Goal: Complete application form: Complete application form

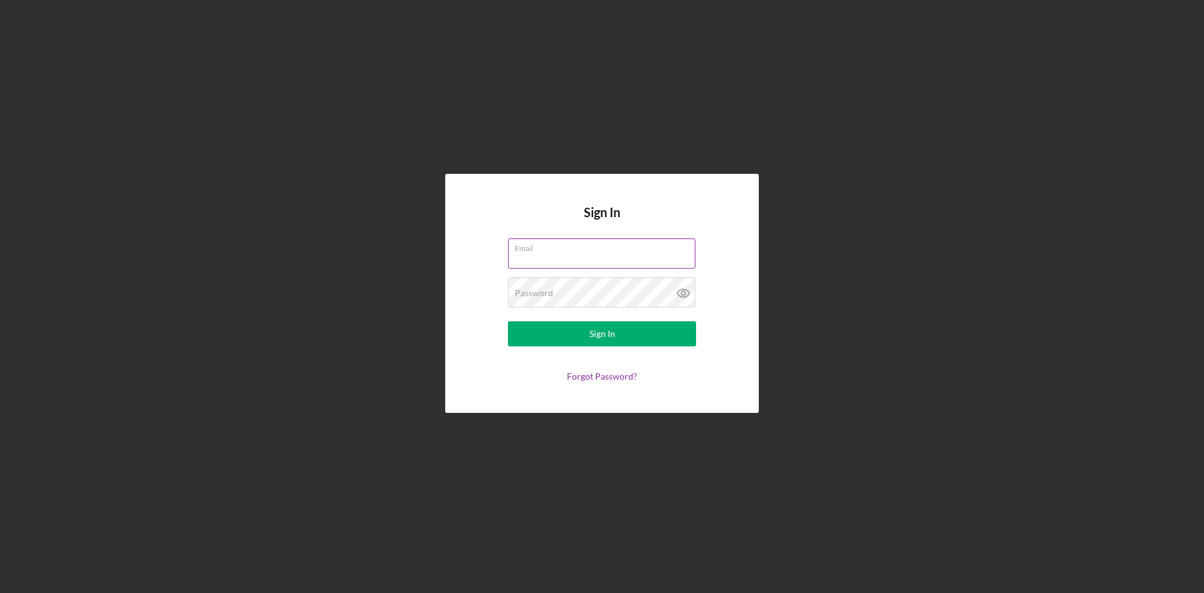
click at [553, 257] on input "Email" at bounding box center [602, 253] width 188 height 30
type input "[EMAIL_ADDRESS][DOMAIN_NAME]"
click at [684, 292] on icon at bounding box center [683, 292] width 31 height 31
click at [607, 331] on div "Sign In" at bounding box center [603, 333] width 26 height 25
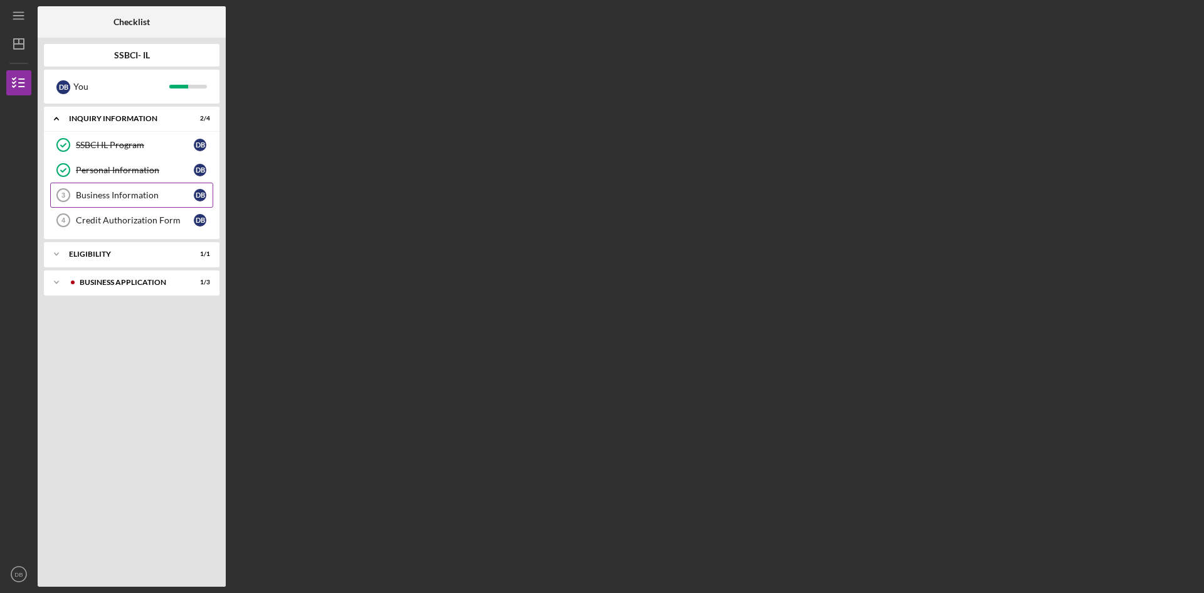
click at [103, 191] on div "Business Information" at bounding box center [135, 195] width 118 height 10
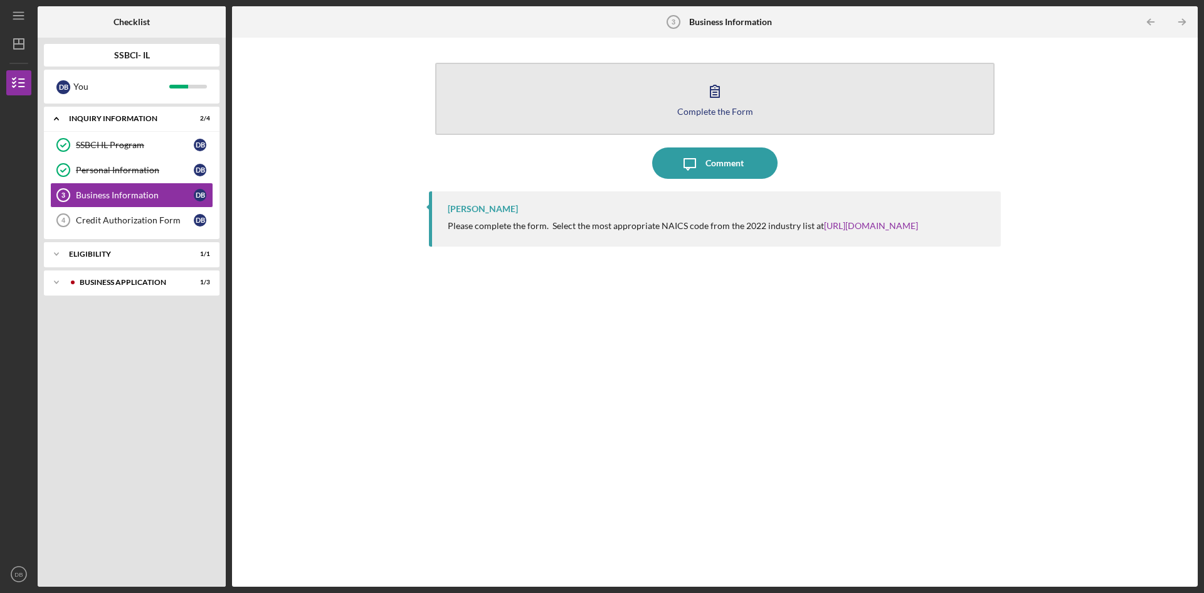
click at [720, 100] on icon "button" at bounding box center [714, 90] width 31 height 31
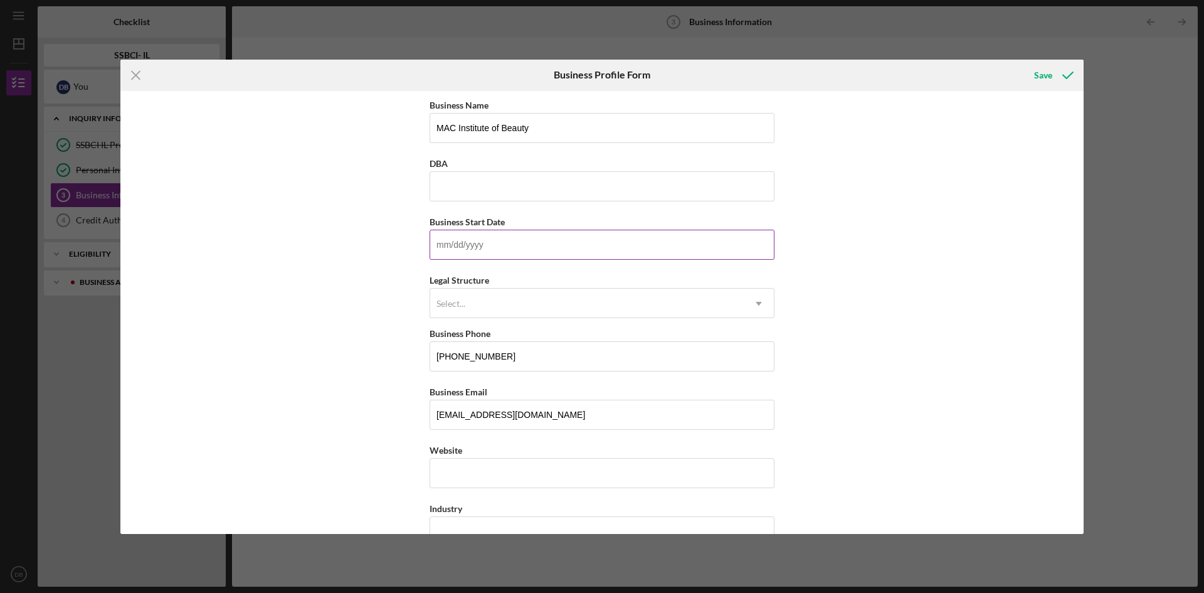
click at [508, 247] on input "Business Start Date" at bounding box center [602, 245] width 345 height 30
type input "[DATE]"
click at [756, 304] on use at bounding box center [759, 304] width 6 height 4
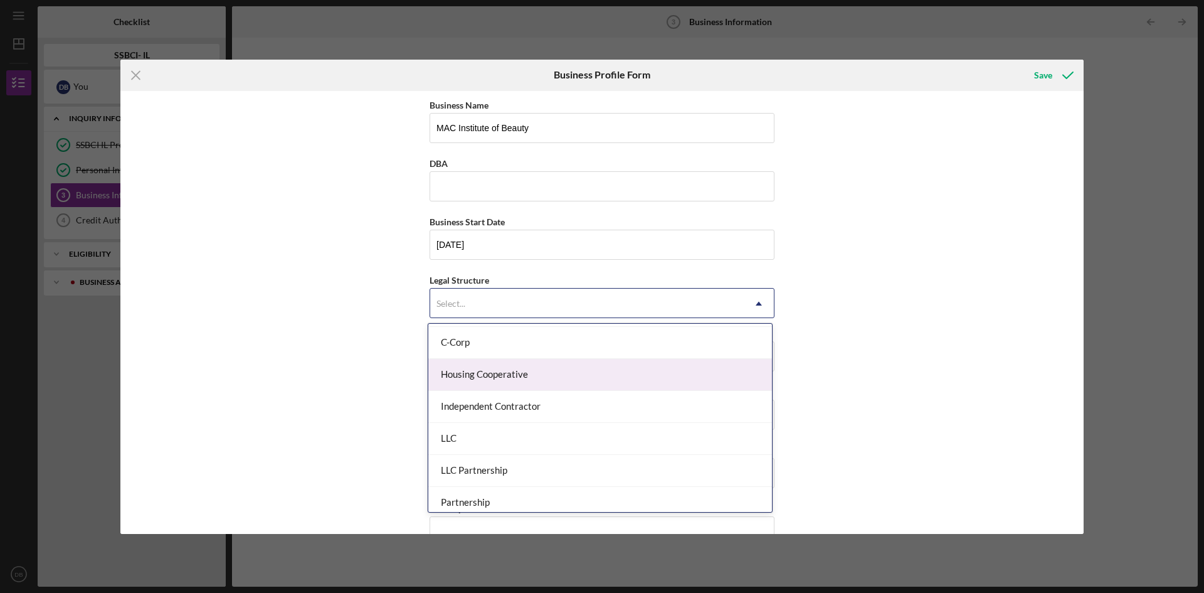
scroll to position [125, 0]
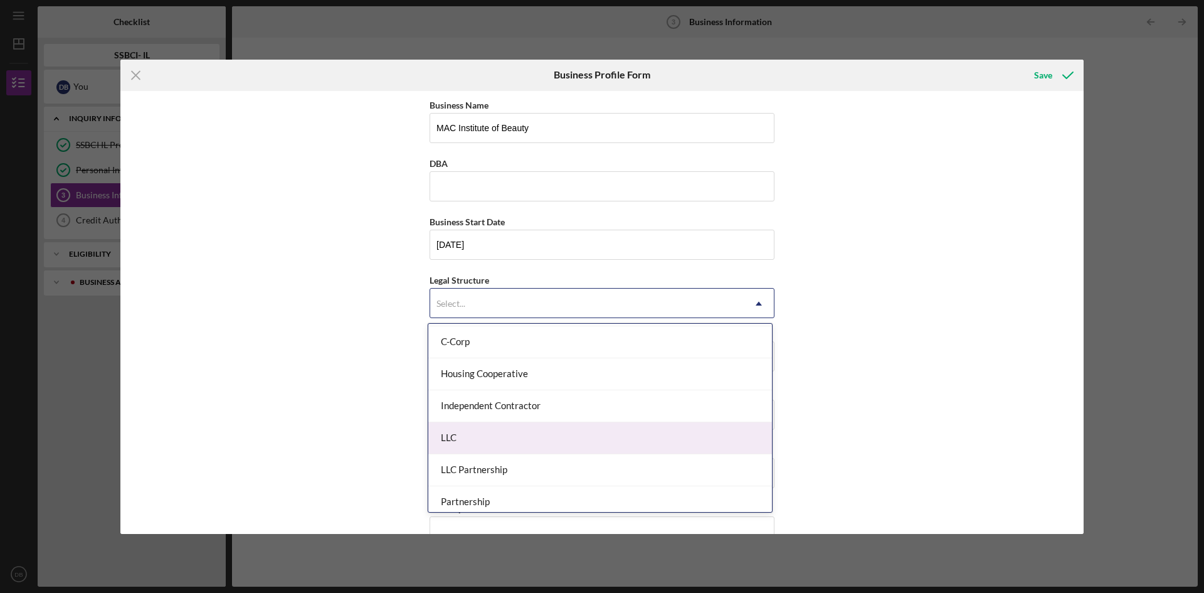
click at [465, 447] on div "LLC" at bounding box center [600, 438] width 344 height 32
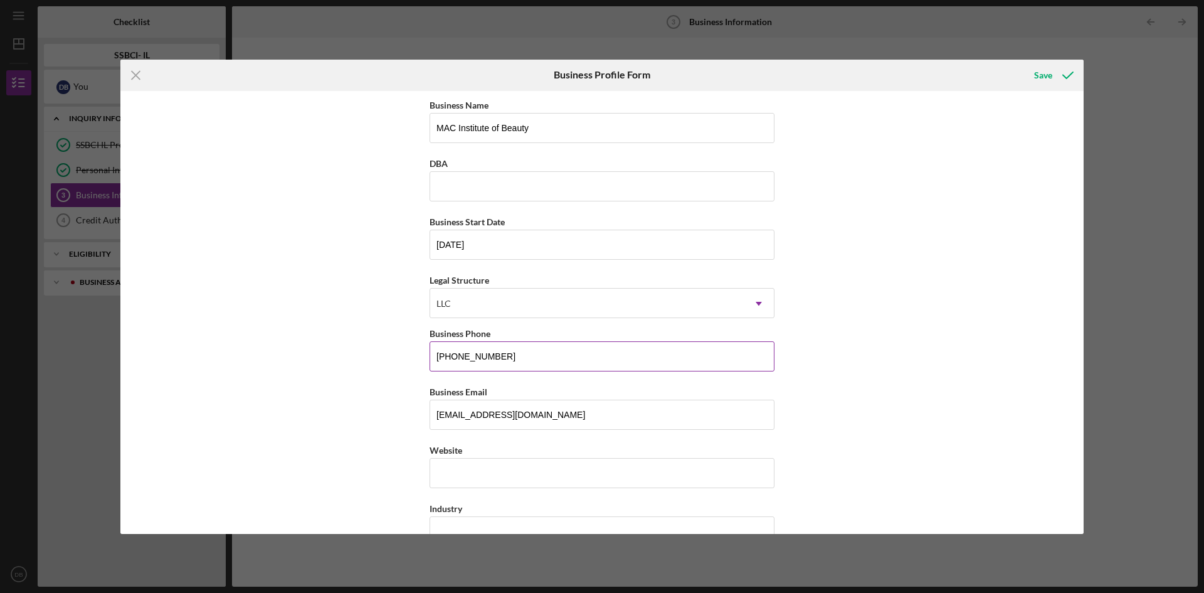
click at [532, 361] on input "[PHONE_NUMBER]" at bounding box center [602, 356] width 345 height 30
type input "(3##) ###-####"
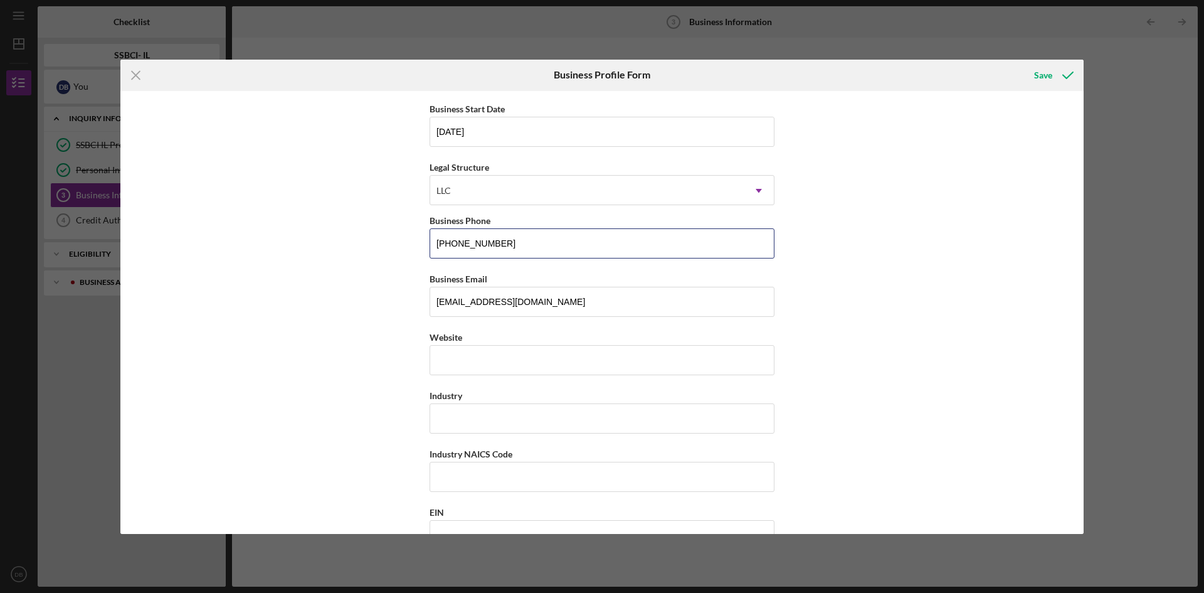
scroll to position [251, 0]
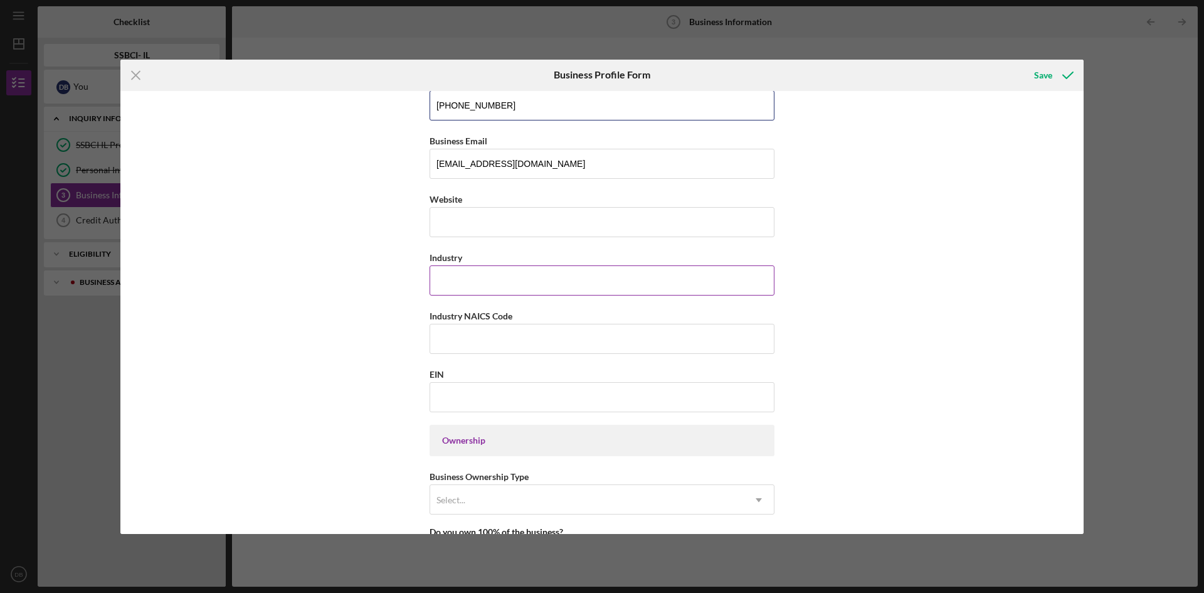
type input "[PHONE_NUMBER]"
click at [458, 282] on input "Industry" at bounding box center [602, 280] width 345 height 30
type input "Education"
click at [475, 341] on input "Industry NAICS Code" at bounding box center [602, 339] width 345 height 30
type input "812112"
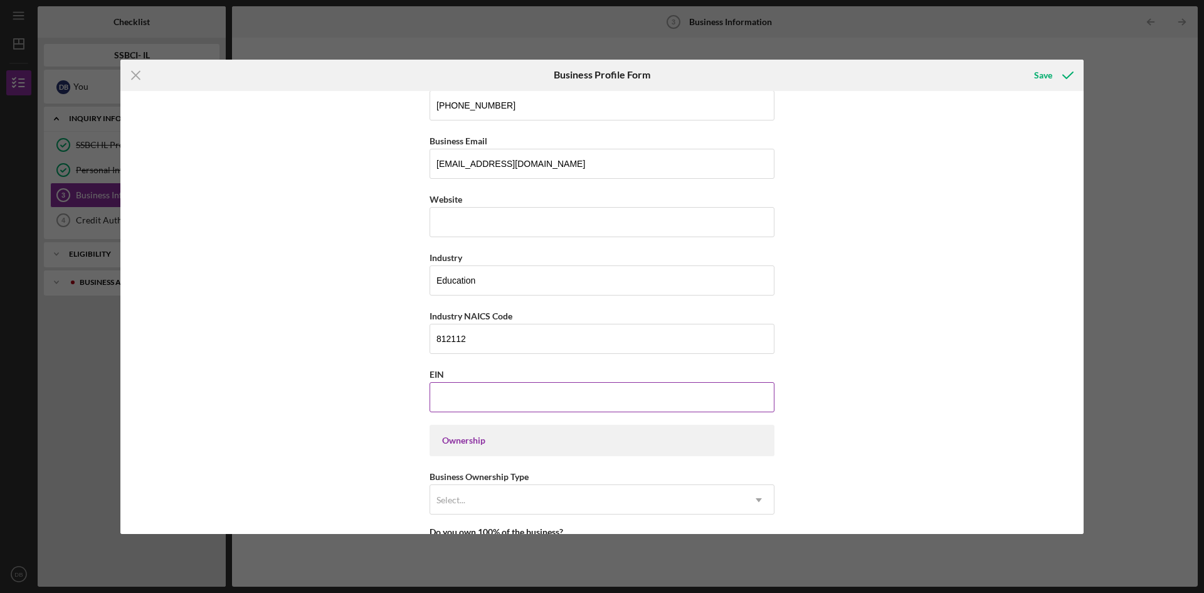
click at [466, 404] on input "EIN" at bounding box center [602, 397] width 345 height 30
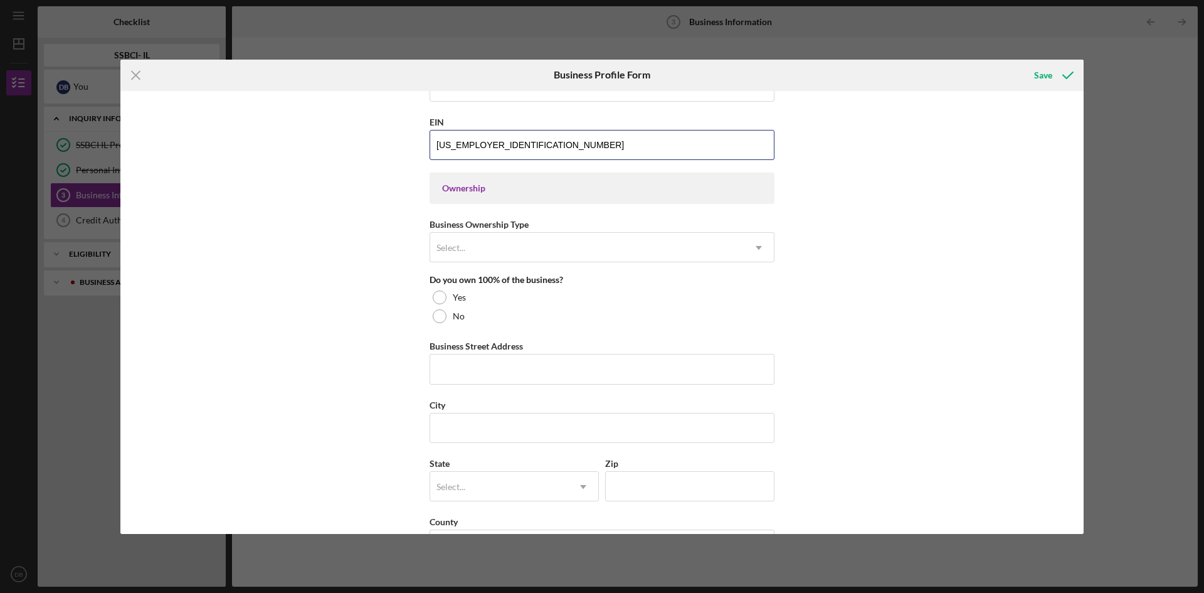
scroll to position [502, 0]
type input "[US_EMPLOYER_IDENTIFICATION_NUMBER]"
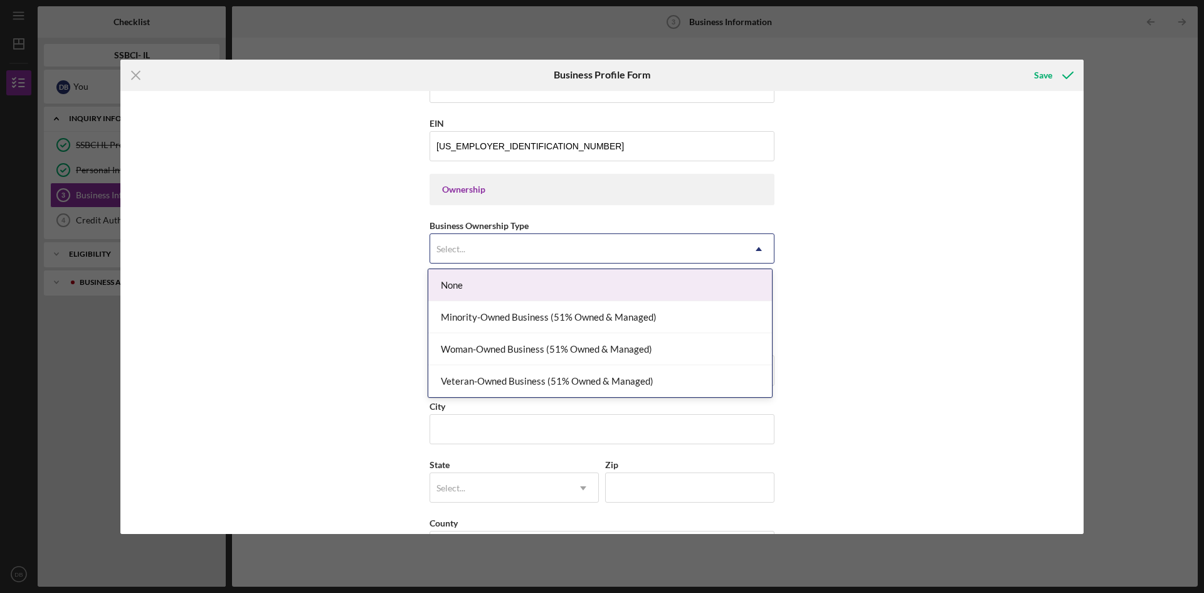
click at [756, 251] on icon "Icon/Dropdown Arrow" at bounding box center [759, 249] width 30 height 30
click at [450, 284] on div "None" at bounding box center [600, 285] width 344 height 32
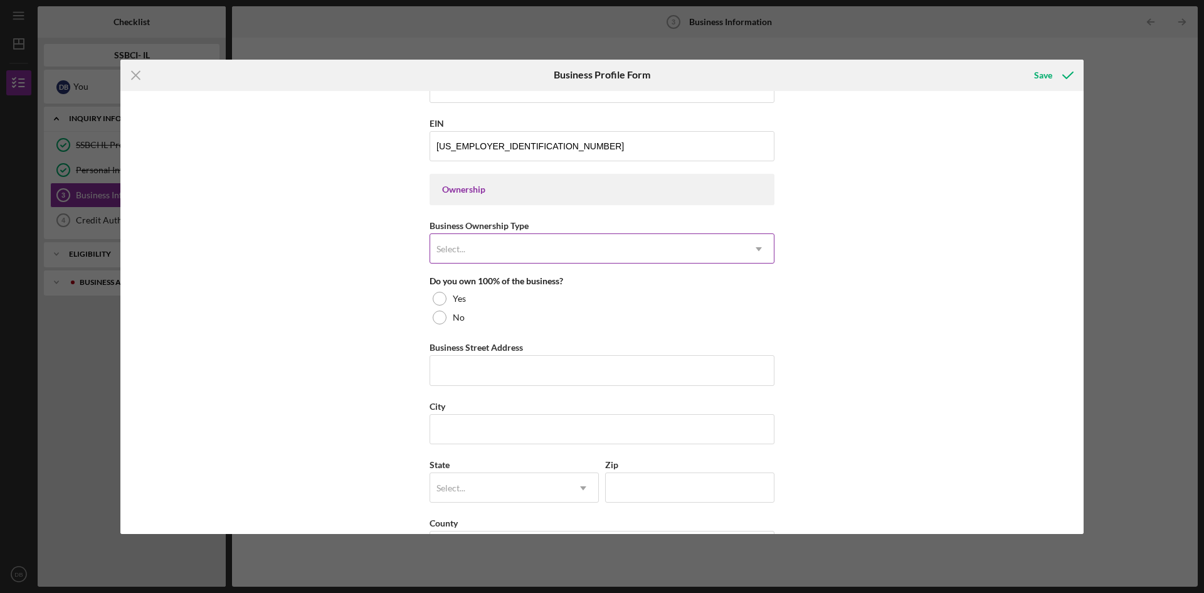
click at [758, 252] on icon "Icon/Dropdown Arrow" at bounding box center [759, 249] width 30 height 30
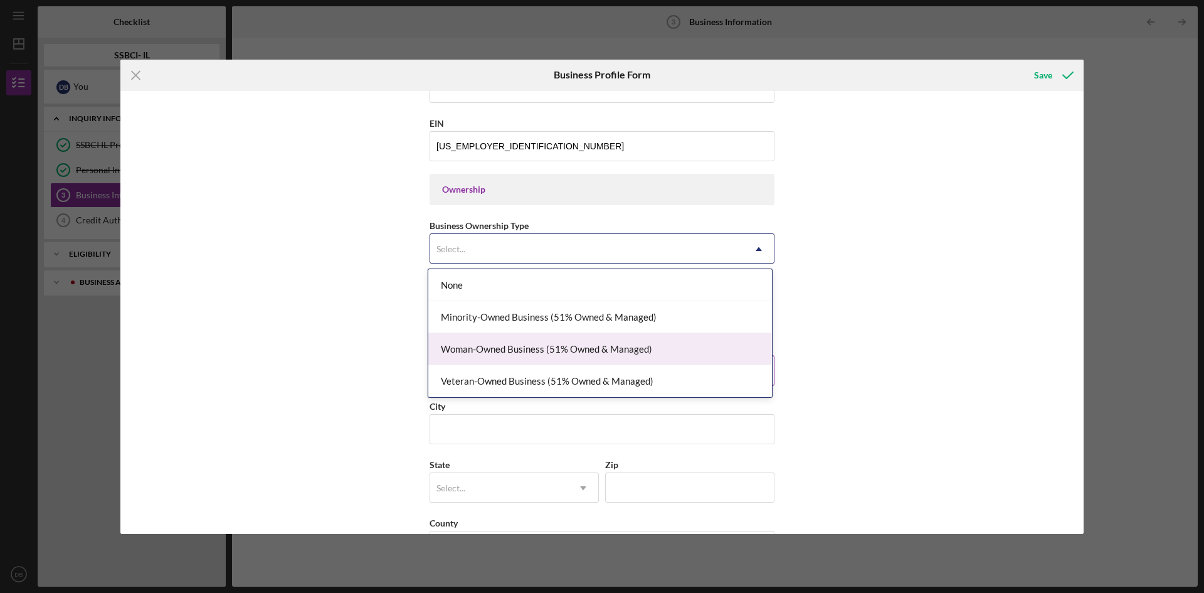
click at [553, 356] on div "Woman-Owned Business (51% Owned & Managed)" at bounding box center [600, 349] width 344 height 32
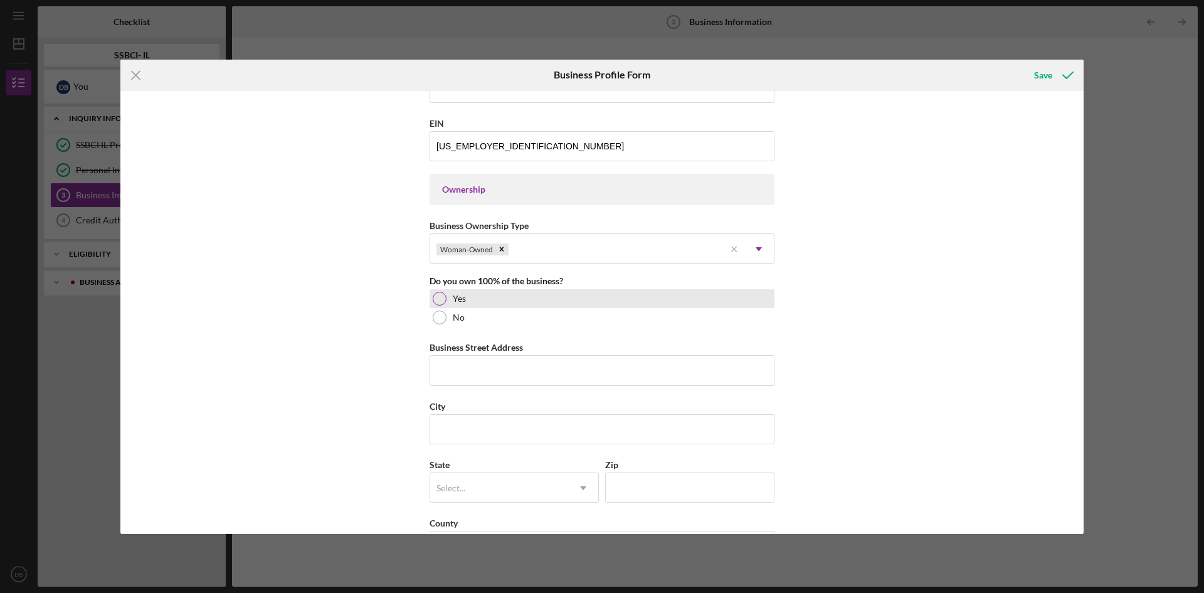
click at [445, 299] on div "Yes" at bounding box center [602, 298] width 345 height 19
click at [467, 368] on input "Business Street Address" at bounding box center [602, 370] width 345 height 30
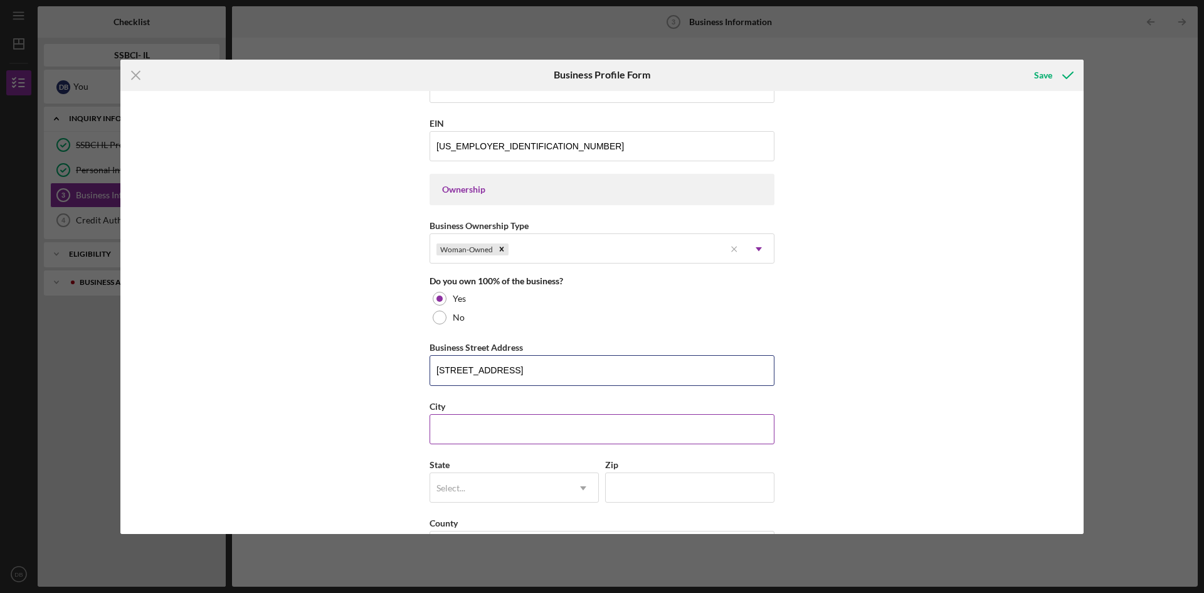
type input "[STREET_ADDRESS]"
click at [463, 429] on input "City" at bounding box center [602, 429] width 345 height 30
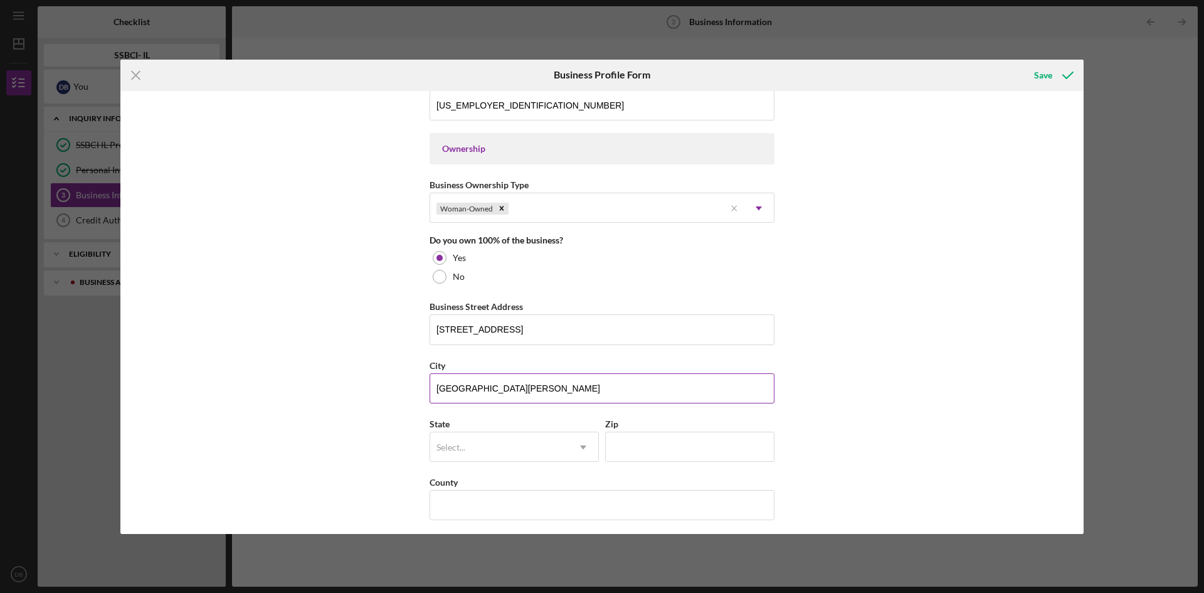
scroll to position [565, 0]
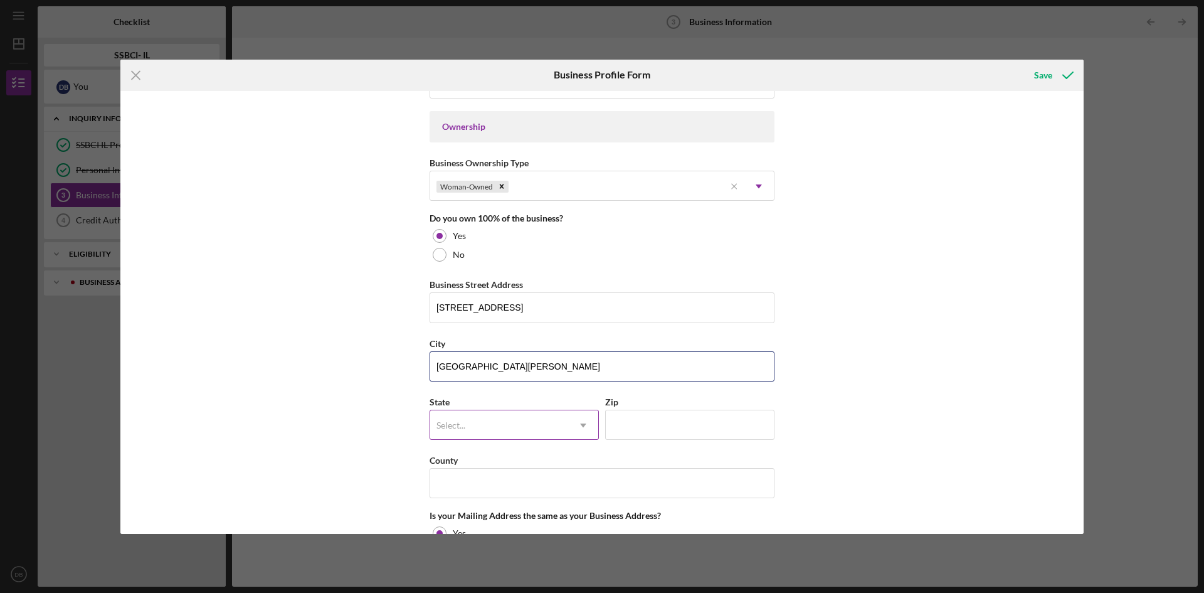
type input "[GEOGRAPHIC_DATA][PERSON_NAME]"
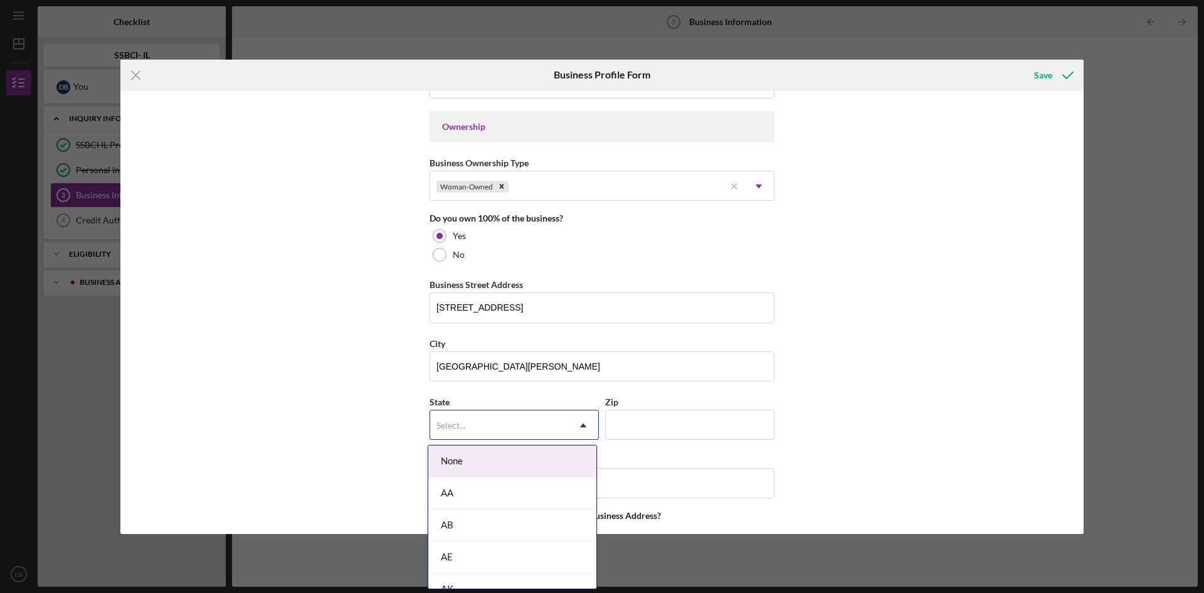
click at [578, 425] on icon "Icon/Dropdown Arrow" at bounding box center [583, 425] width 30 height 30
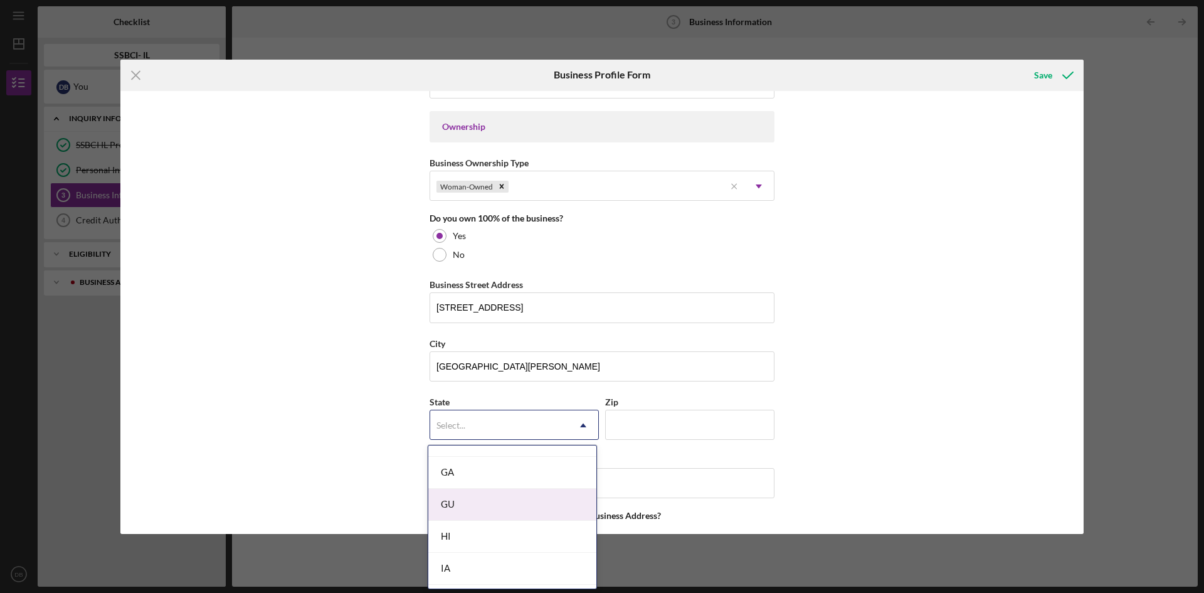
scroll to position [690, 0]
click at [464, 511] on div "IL" at bounding box center [512, 507] width 168 height 32
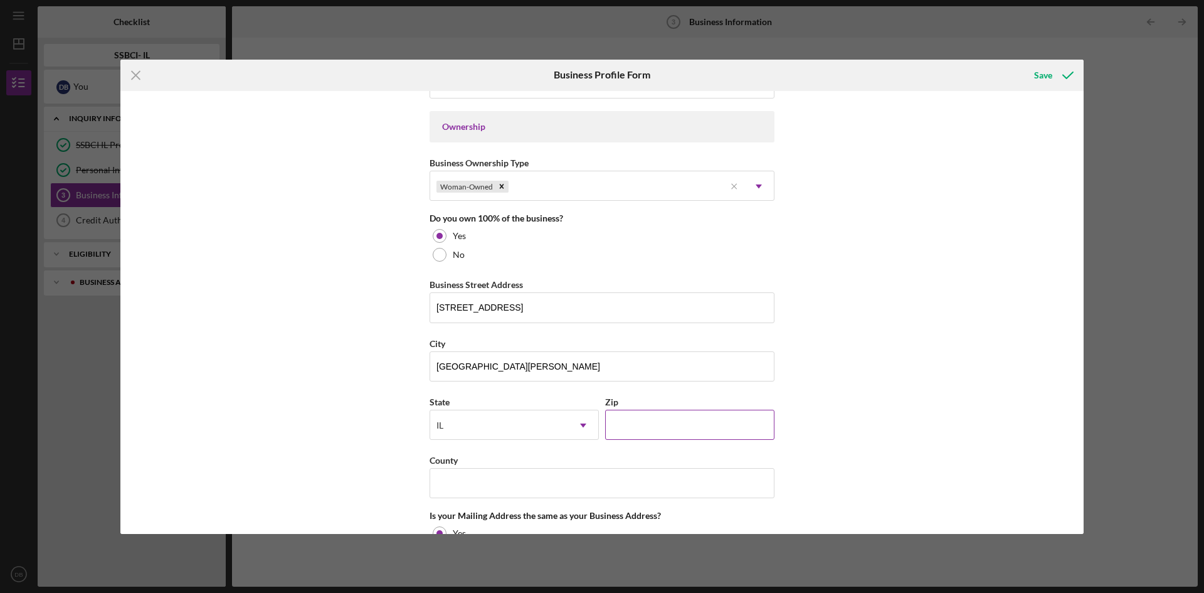
click at [634, 423] on input "Zip" at bounding box center [689, 425] width 169 height 30
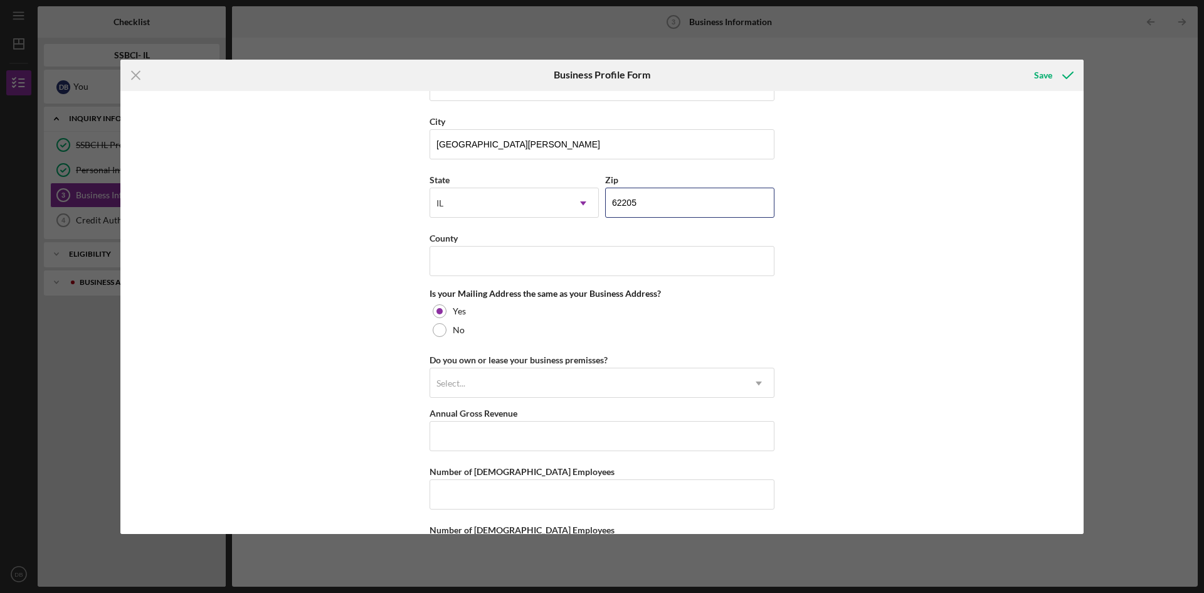
scroll to position [815, 0]
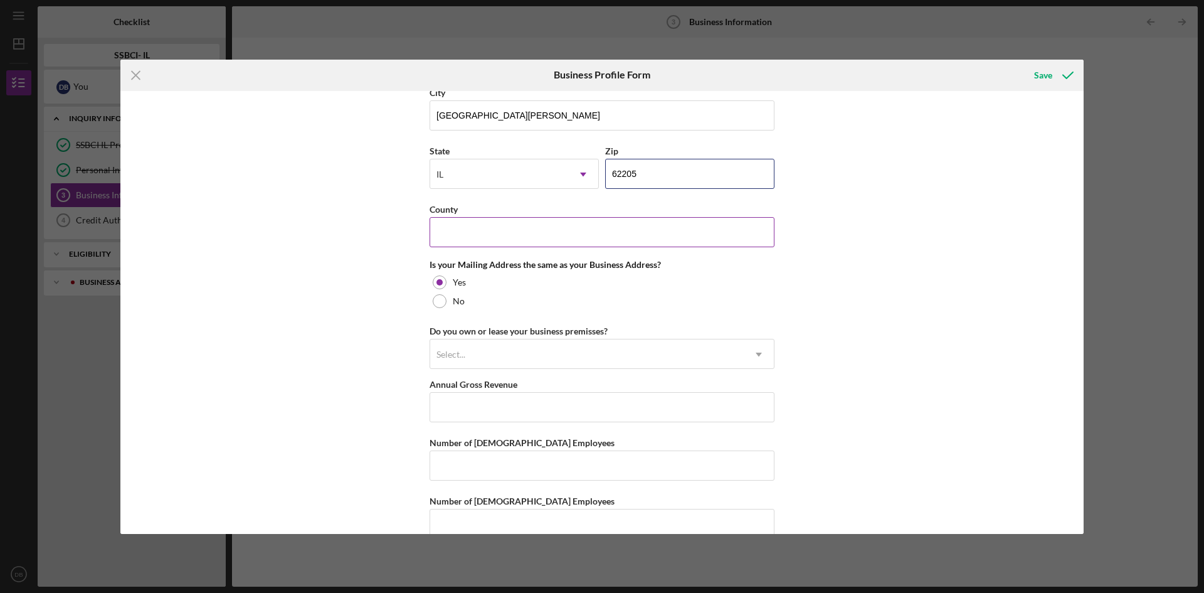
type input "62205"
click at [447, 215] on div "County" at bounding box center [602, 209] width 345 height 16
click at [450, 230] on input "County" at bounding box center [602, 232] width 345 height 30
type input "St. Clair"
click at [439, 300] on div at bounding box center [440, 301] width 14 height 14
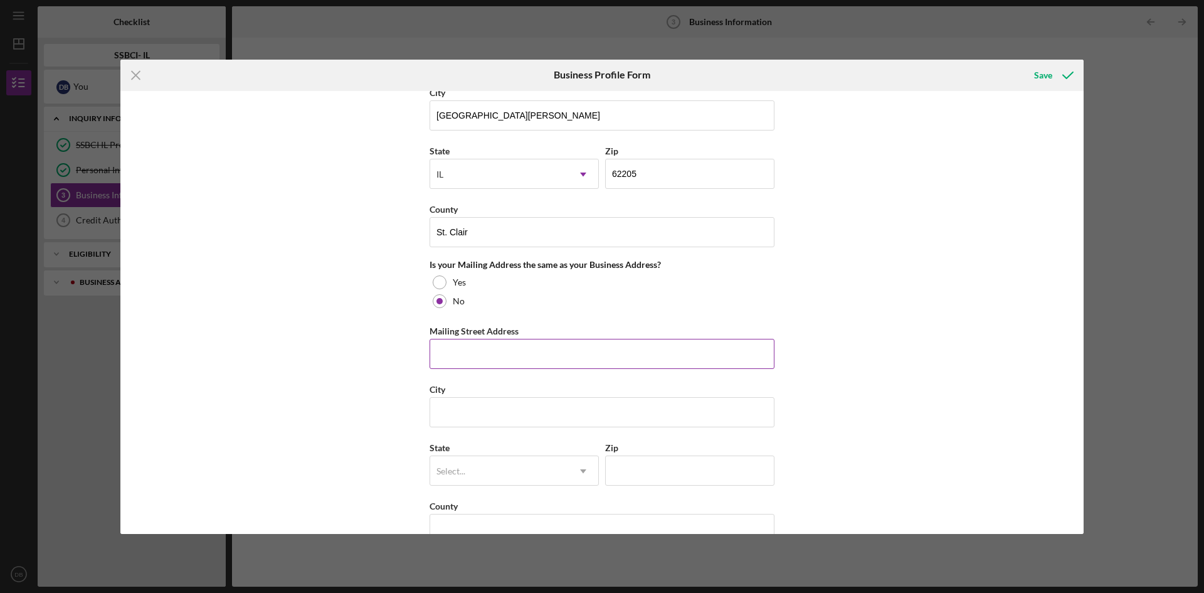
click at [478, 351] on input "Mailing Street Address" at bounding box center [602, 354] width 345 height 30
type input "[STREET_ADDRESS]"
click at [493, 405] on input "City" at bounding box center [602, 412] width 345 height 30
type input "[GEOGRAPHIC_DATA]"
click at [580, 472] on icon "Icon/Dropdown Arrow" at bounding box center [583, 471] width 30 height 30
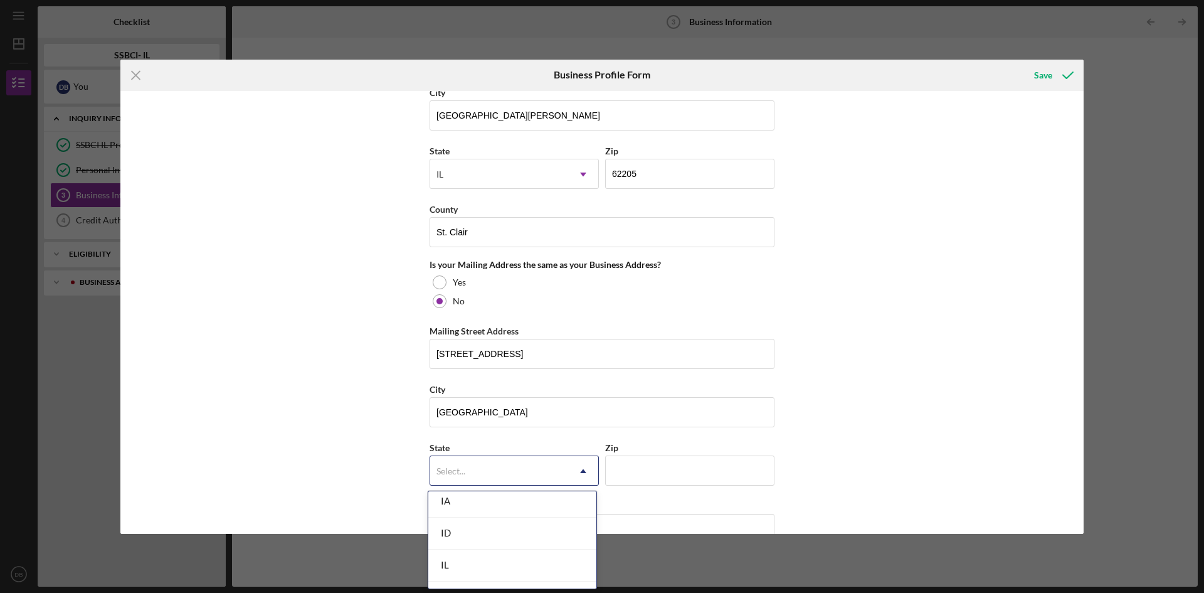
scroll to position [690, 0]
click at [463, 551] on div "IL" at bounding box center [512, 553] width 168 height 32
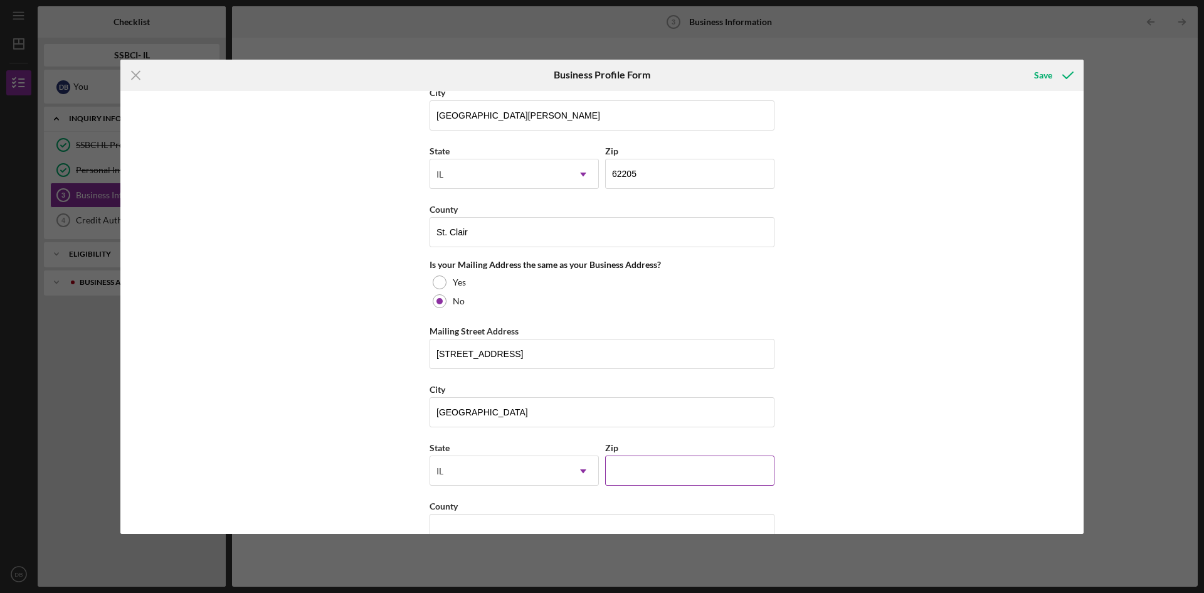
click at [626, 464] on input "Zip" at bounding box center [689, 470] width 169 height 30
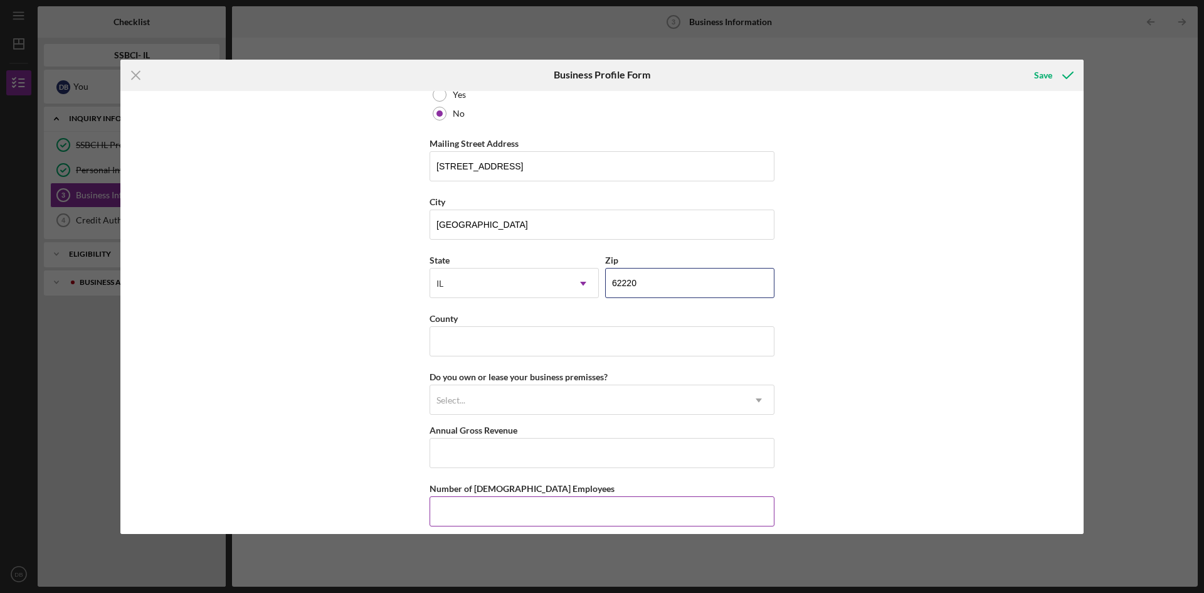
scroll to position [1004, 0]
type input "62220"
click at [495, 342] on input "County" at bounding box center [602, 341] width 345 height 30
type input "s"
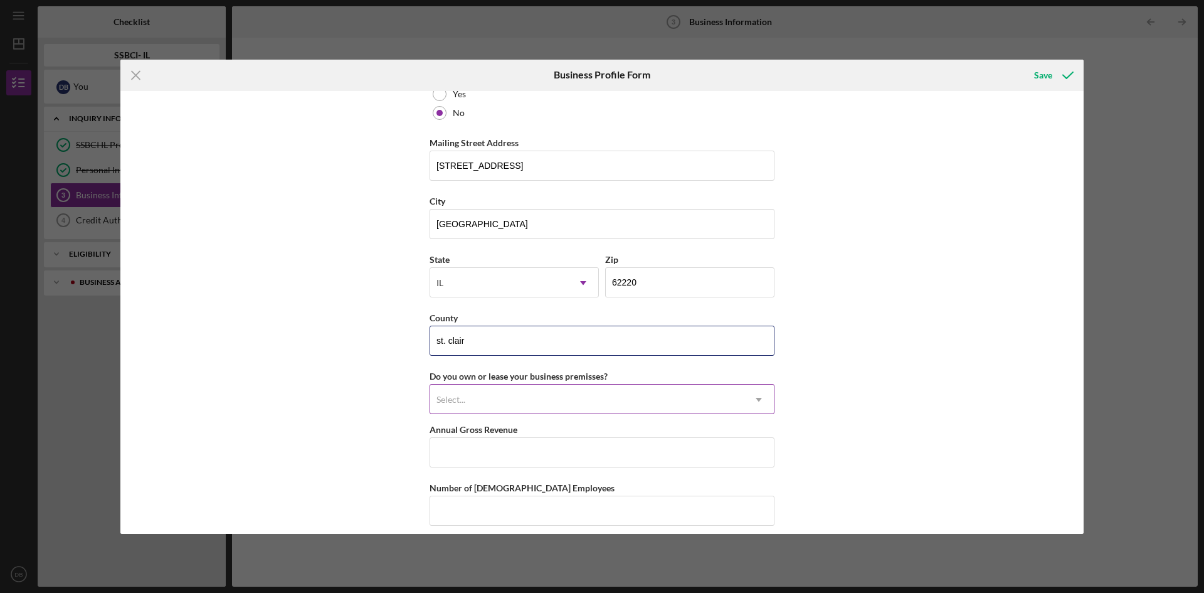
type input "st. clair"
click at [758, 401] on use at bounding box center [759, 400] width 6 height 4
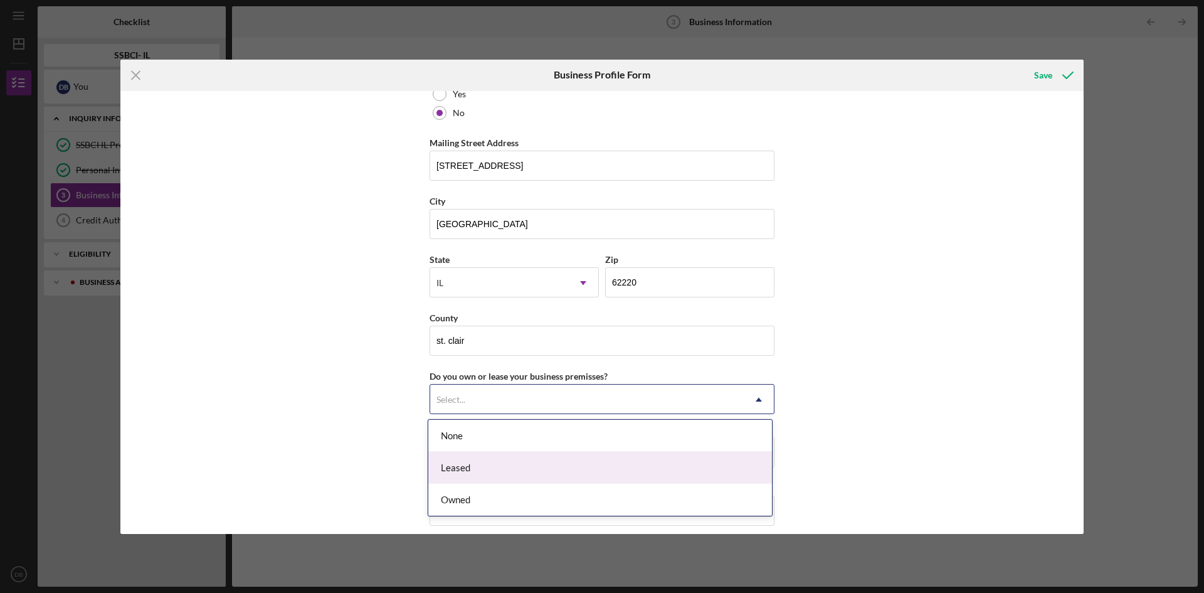
click at [449, 465] on div "Leased" at bounding box center [600, 468] width 344 height 32
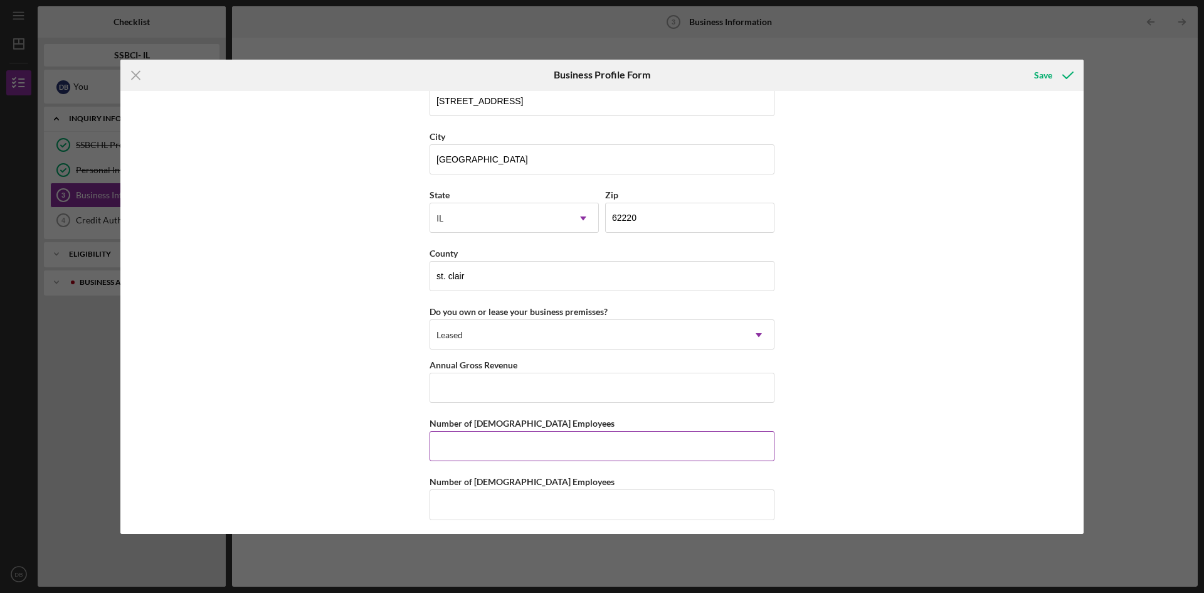
scroll to position [1073, 0]
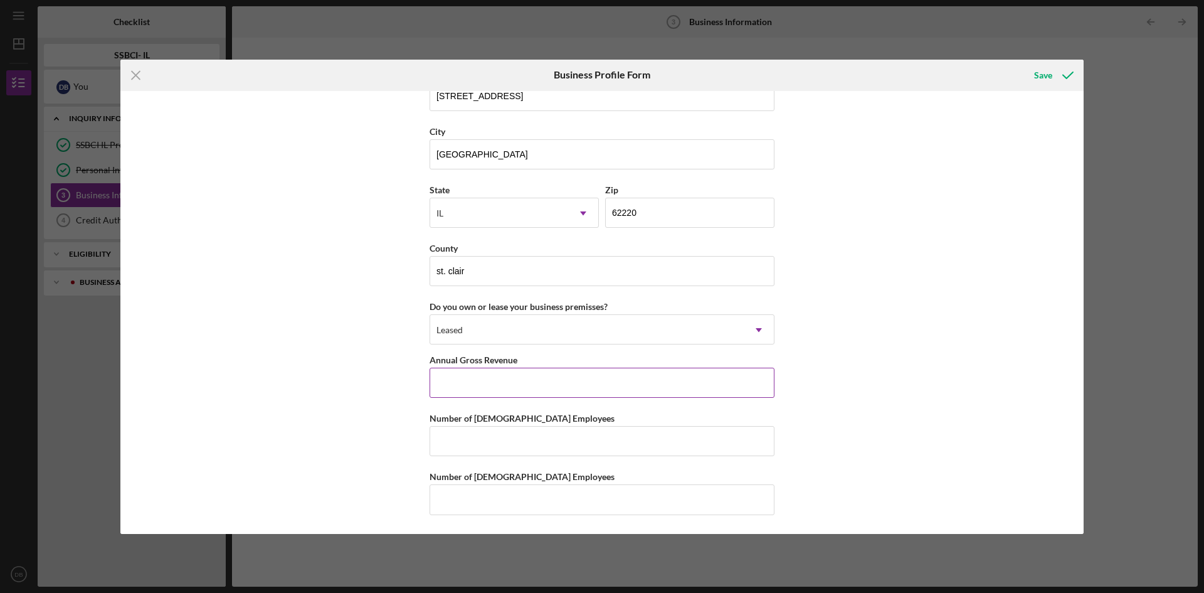
click at [467, 374] on input "Annual Gross Revenue" at bounding box center [602, 383] width 345 height 30
type input "$15,000"
click at [442, 449] on input "Number of [DEMOGRAPHIC_DATA] Employees" at bounding box center [602, 441] width 345 height 30
type input "2"
click at [480, 501] on input "Number of [DEMOGRAPHIC_DATA] Employees" at bounding box center [602, 499] width 345 height 30
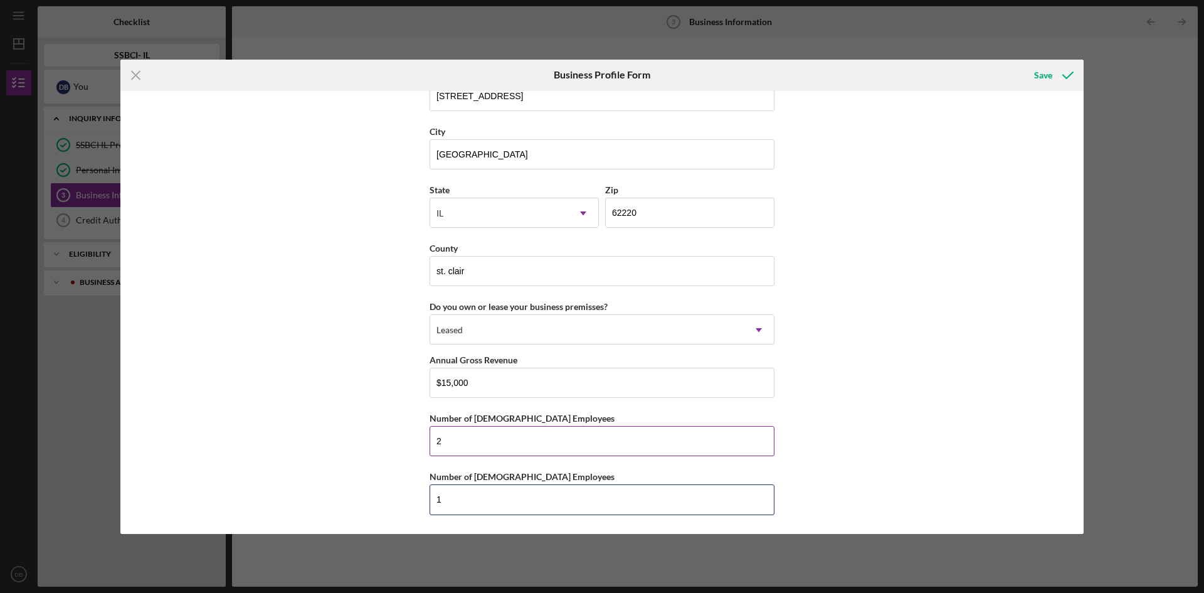
type input "1"
click at [473, 445] on input "2" at bounding box center [602, 441] width 345 height 30
type input "1"
click at [1045, 76] on div "Save" at bounding box center [1043, 75] width 18 height 25
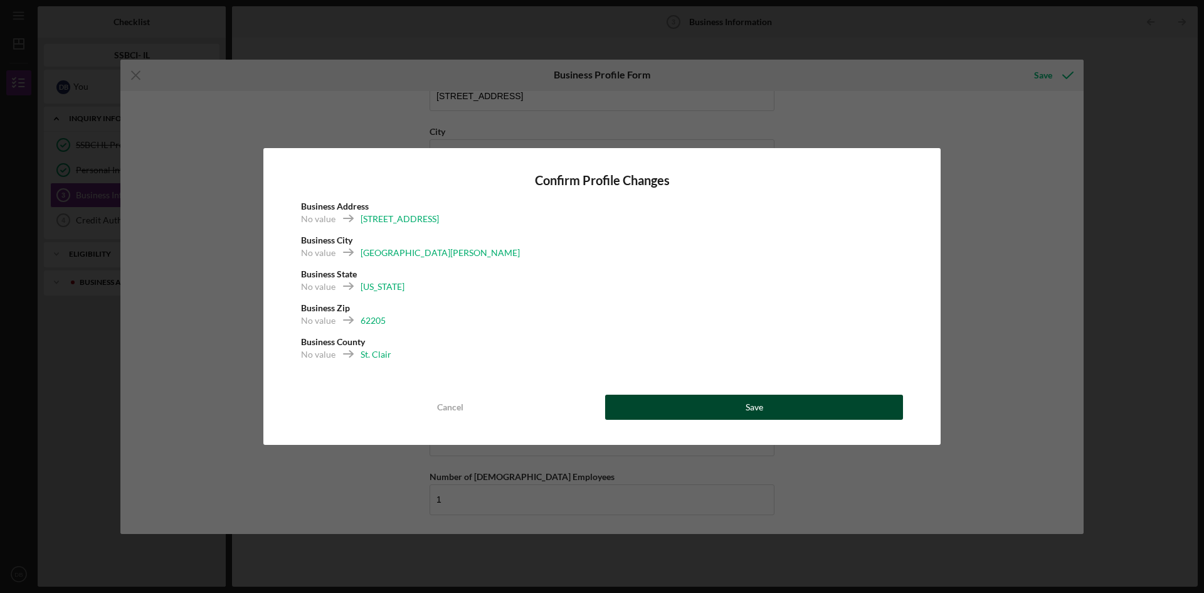
click at [740, 406] on button "Save" at bounding box center [754, 407] width 298 height 25
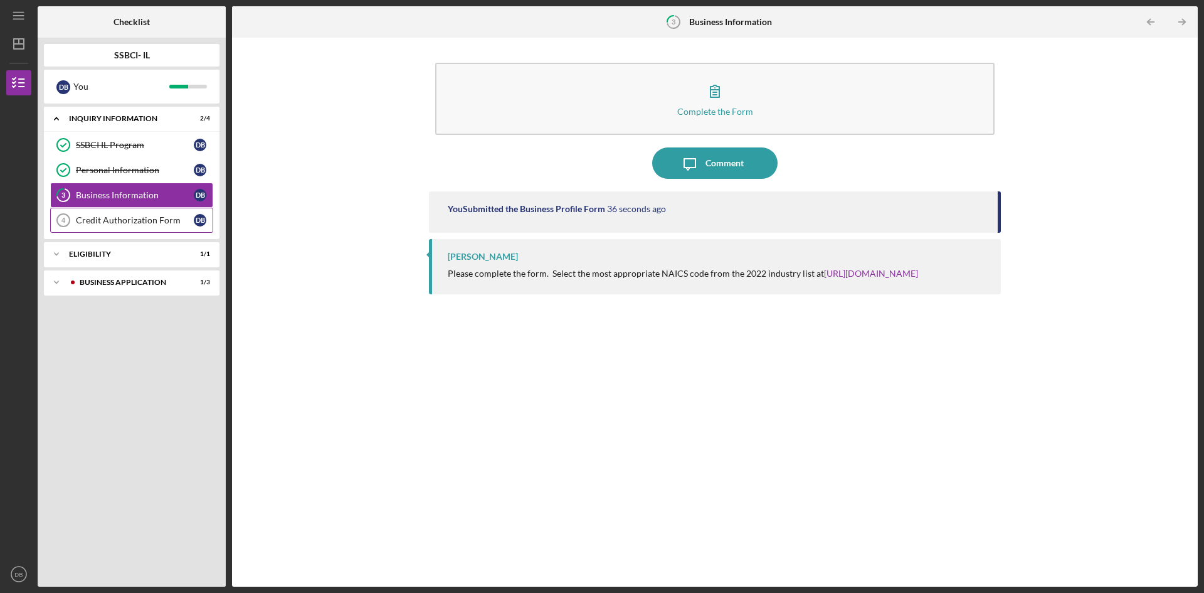
click at [122, 220] on div "Credit Authorization Form" at bounding box center [135, 220] width 118 height 10
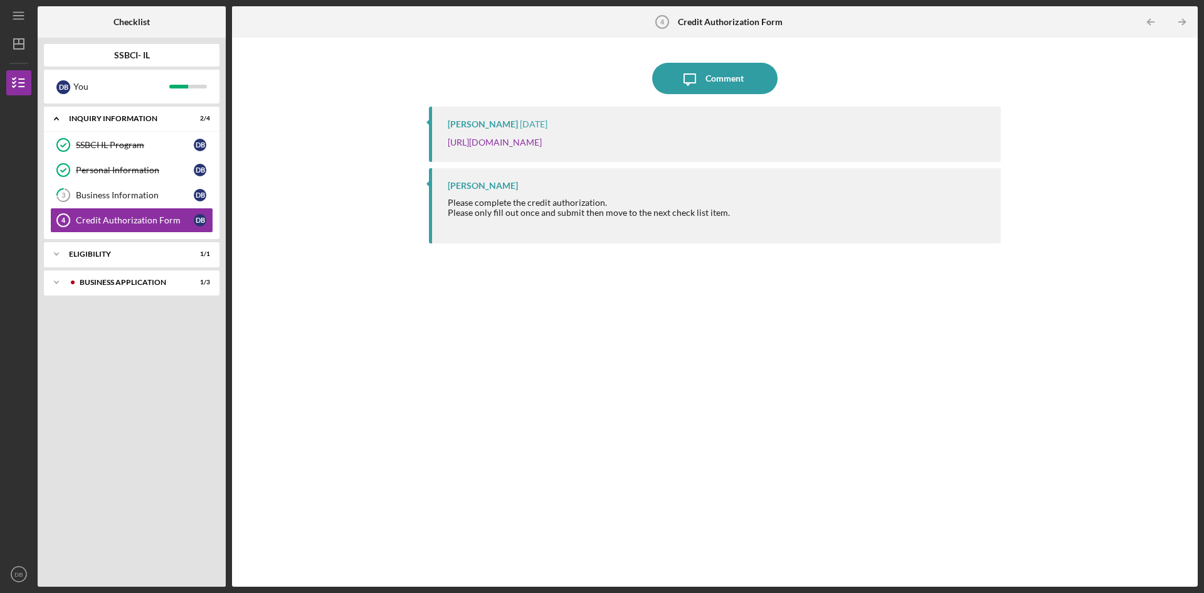
click at [543, 206] on div "Please complete the credit authorization. Please only fill out once and submit …" at bounding box center [589, 213] width 282 height 30
click at [726, 75] on div "Comment" at bounding box center [725, 78] width 38 height 31
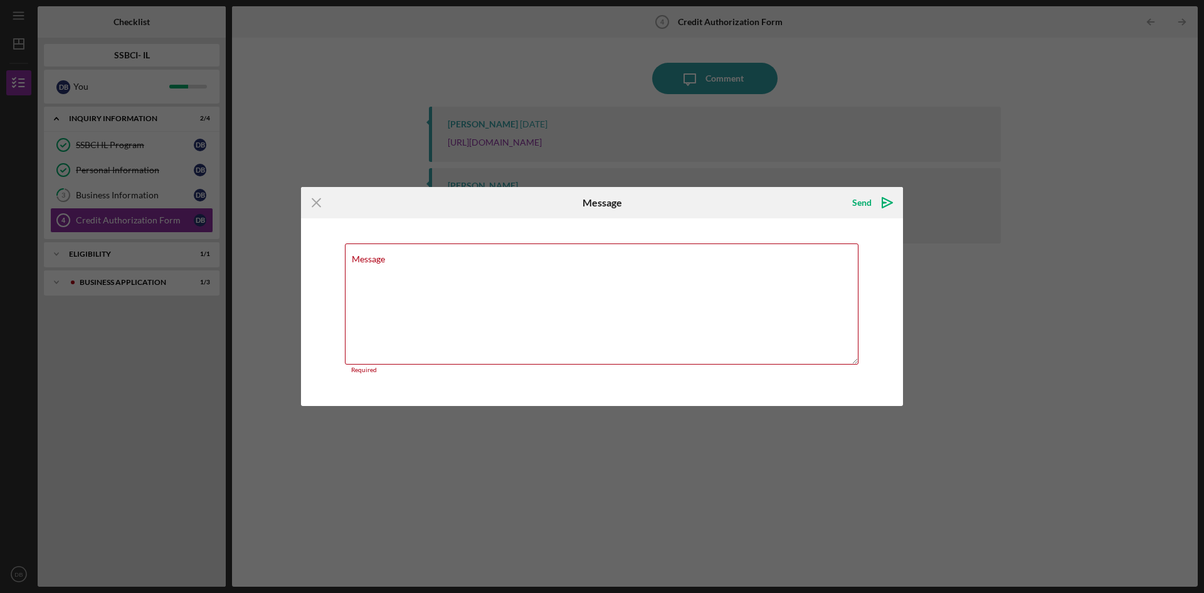
click at [913, 151] on div "Icon/Menu Close Message Send Icon/icon-invite-send Message Required Cancel Send…" at bounding box center [602, 296] width 1204 height 593
click at [319, 203] on icon "Icon/Menu Close" at bounding box center [316, 202] width 31 height 31
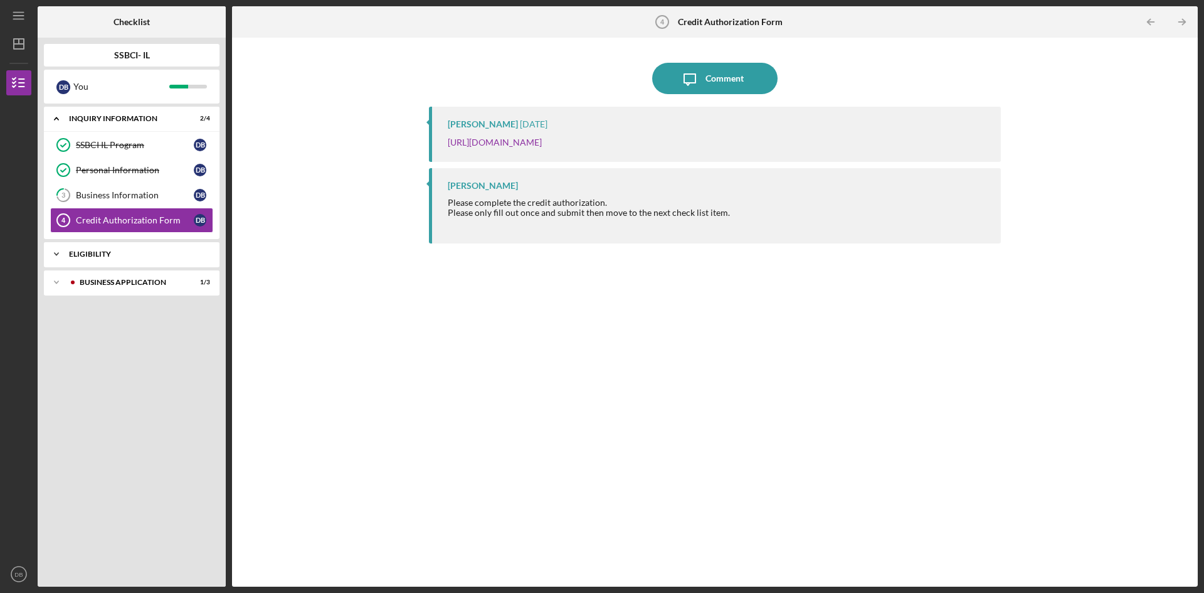
click at [108, 253] on div "Eligibility" at bounding box center [136, 254] width 135 height 8
click at [122, 315] on div "Business Application" at bounding box center [142, 314] width 124 height 8
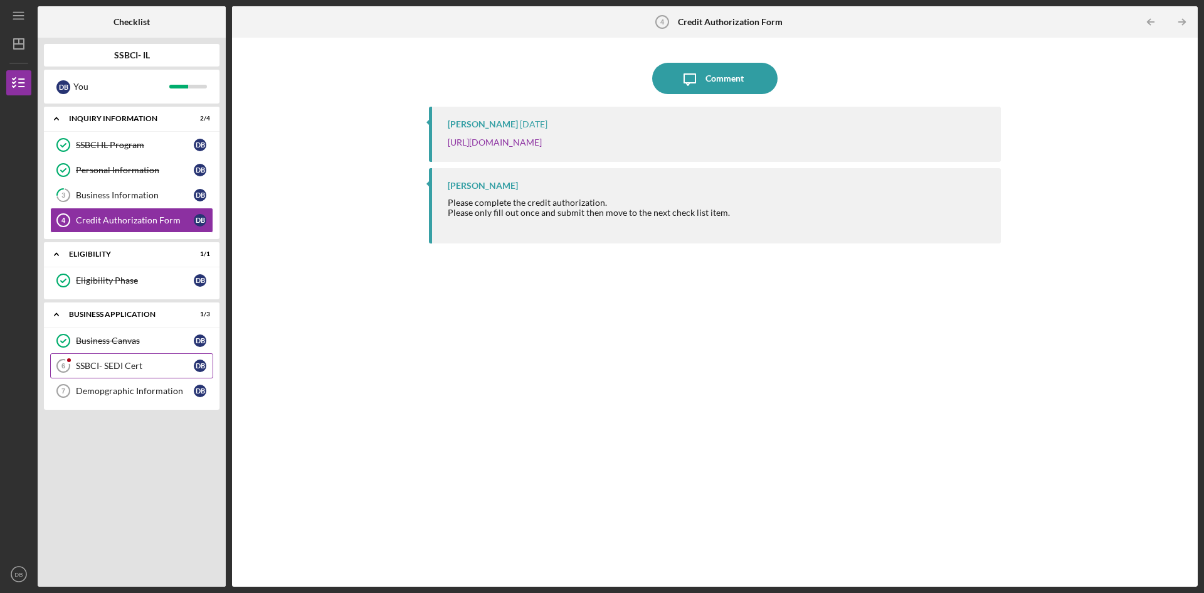
click at [119, 368] on div "SSBCI- SEDI Cert" at bounding box center [135, 366] width 118 height 10
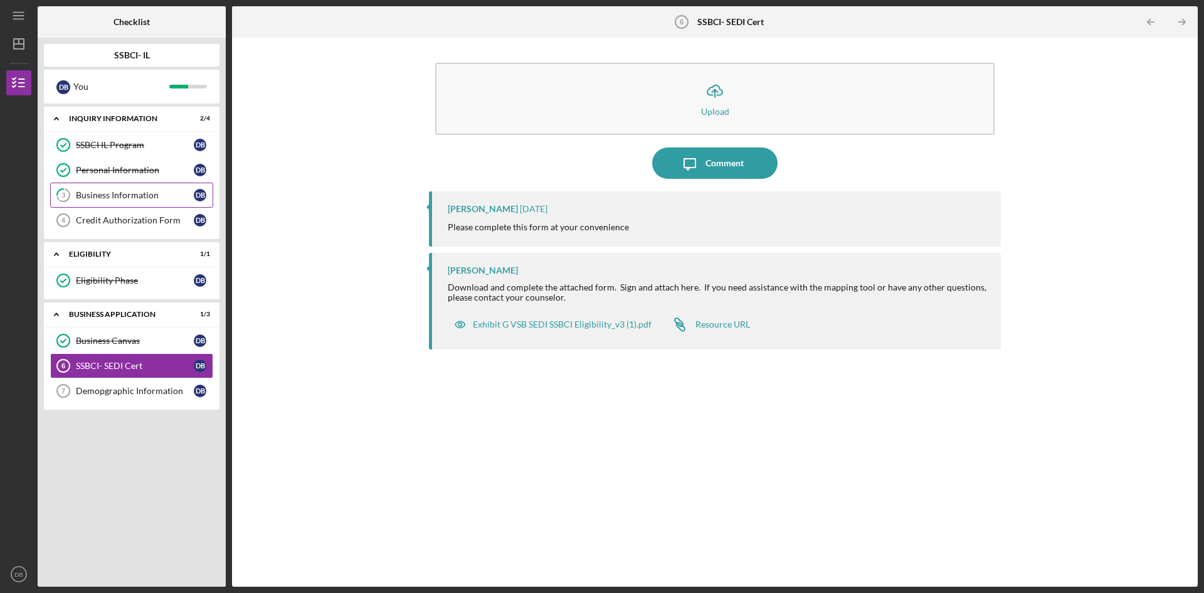
click at [129, 198] on div "Business Information" at bounding box center [135, 195] width 118 height 10
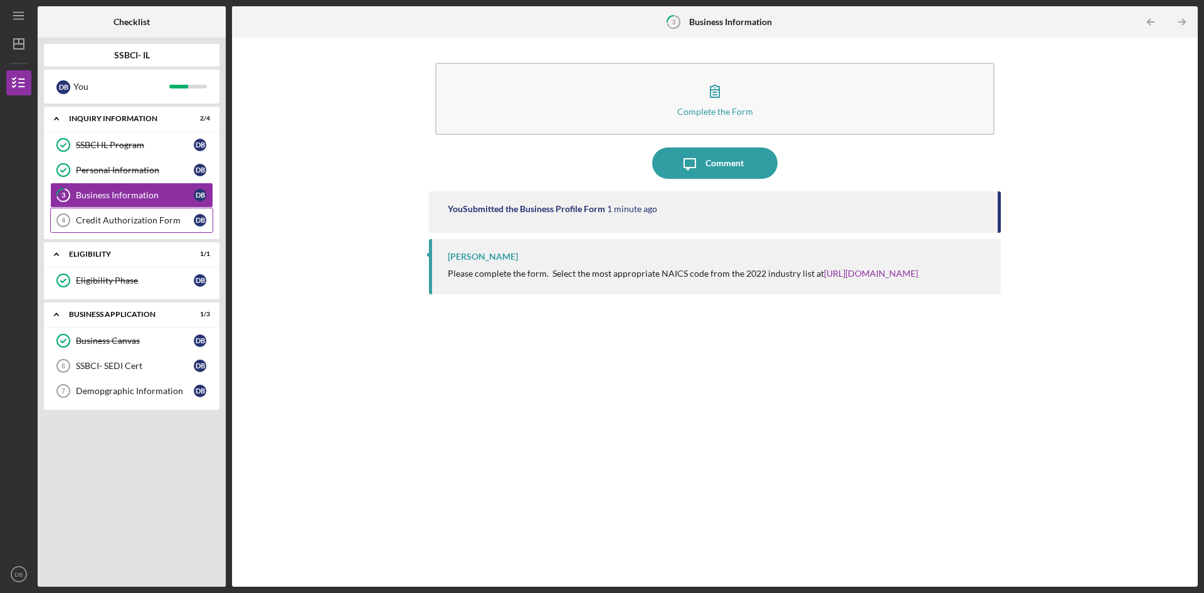
click at [125, 219] on div "Credit Authorization Form" at bounding box center [135, 220] width 118 height 10
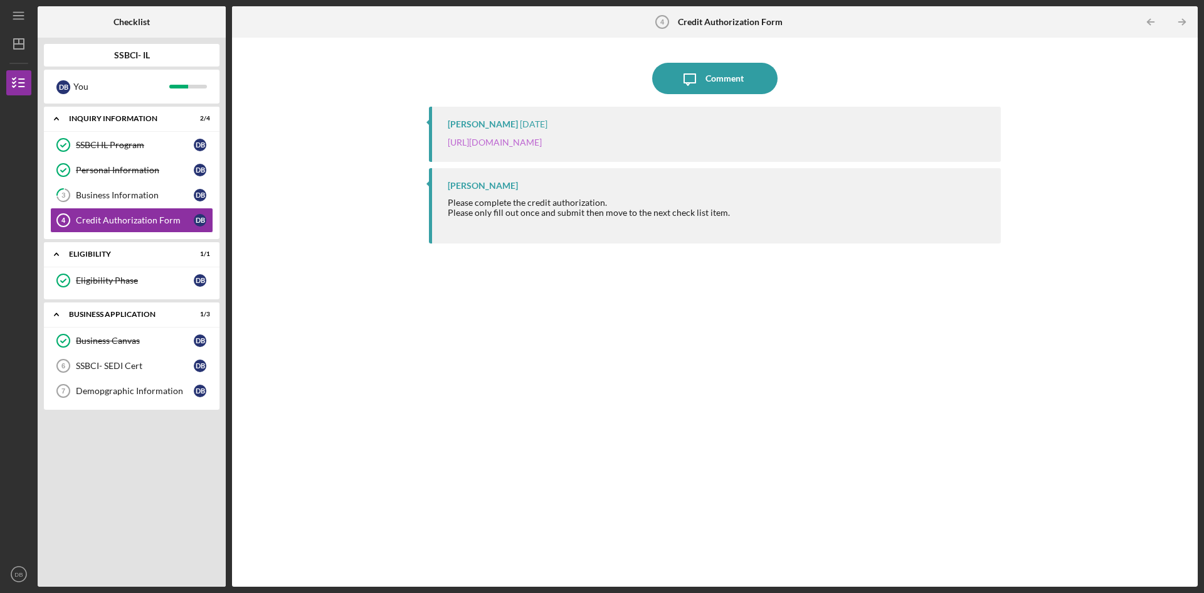
click at [526, 141] on link "[URL][DOMAIN_NAME]" at bounding box center [495, 142] width 94 height 11
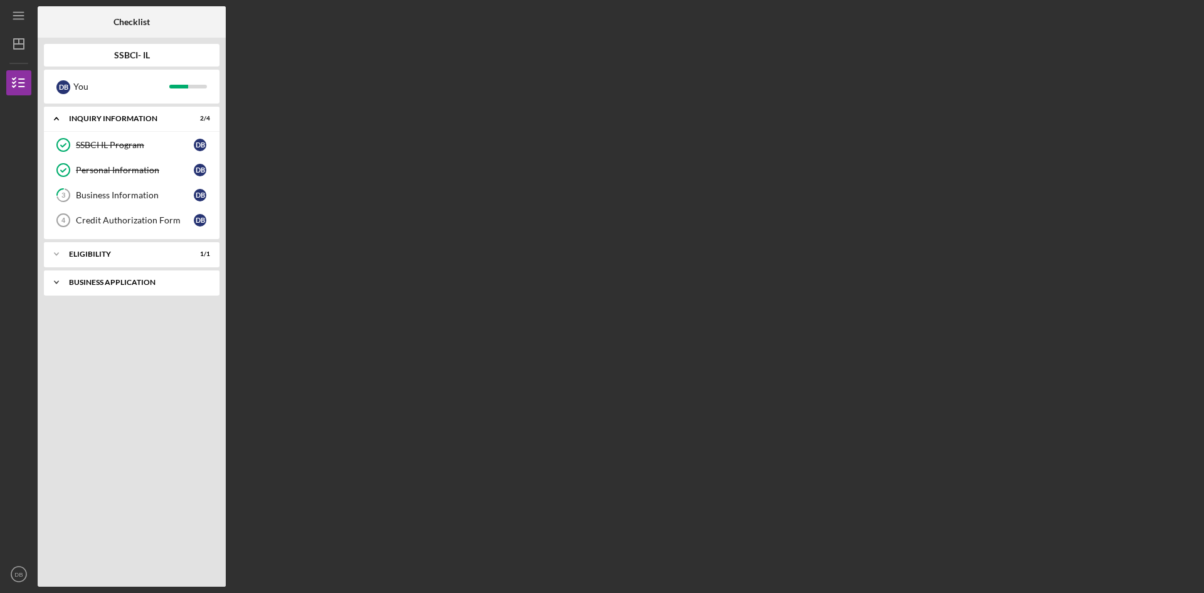
click at [107, 282] on div "Business Application" at bounding box center [136, 282] width 135 height 8
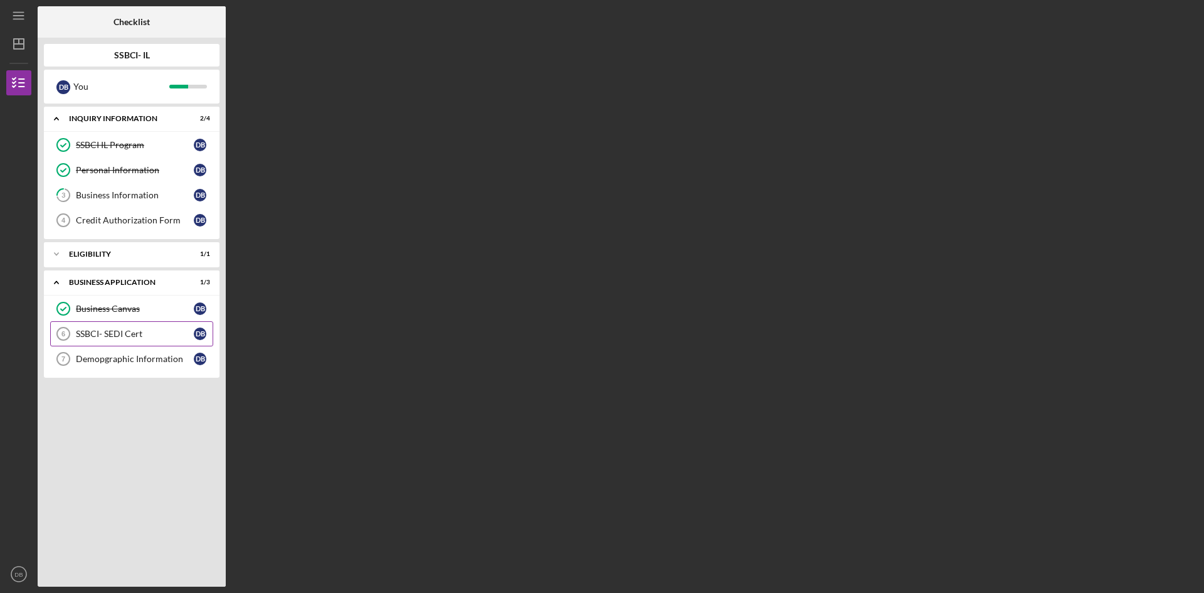
click at [120, 331] on div "SSBCI- SEDI Cert" at bounding box center [135, 334] width 118 height 10
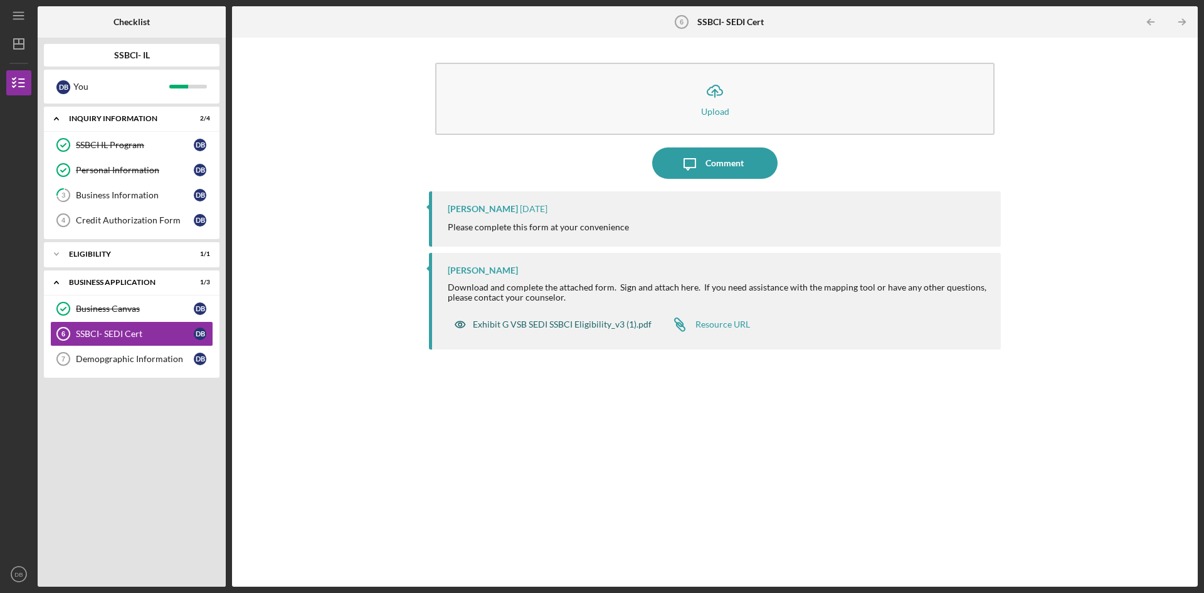
click at [547, 326] on div "Exhibit G VSB SEDI SSBCI Eligibility_v3 (1).pdf" at bounding box center [562, 324] width 179 height 10
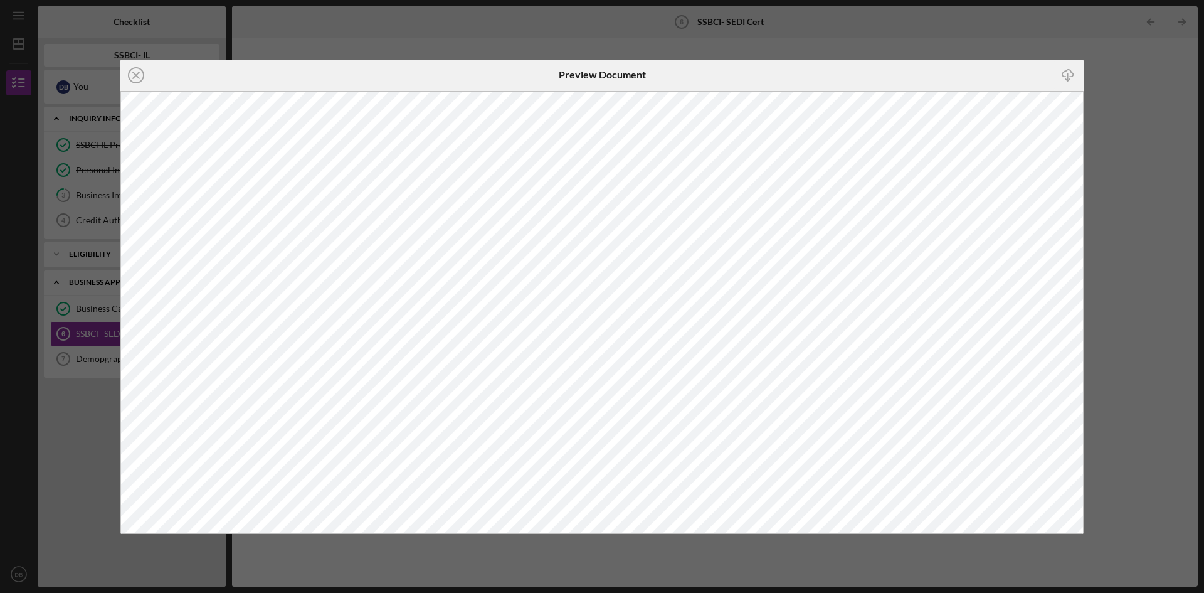
click at [938, 35] on div "Icon/Close Preview Document Icon/Download" at bounding box center [602, 296] width 1204 height 593
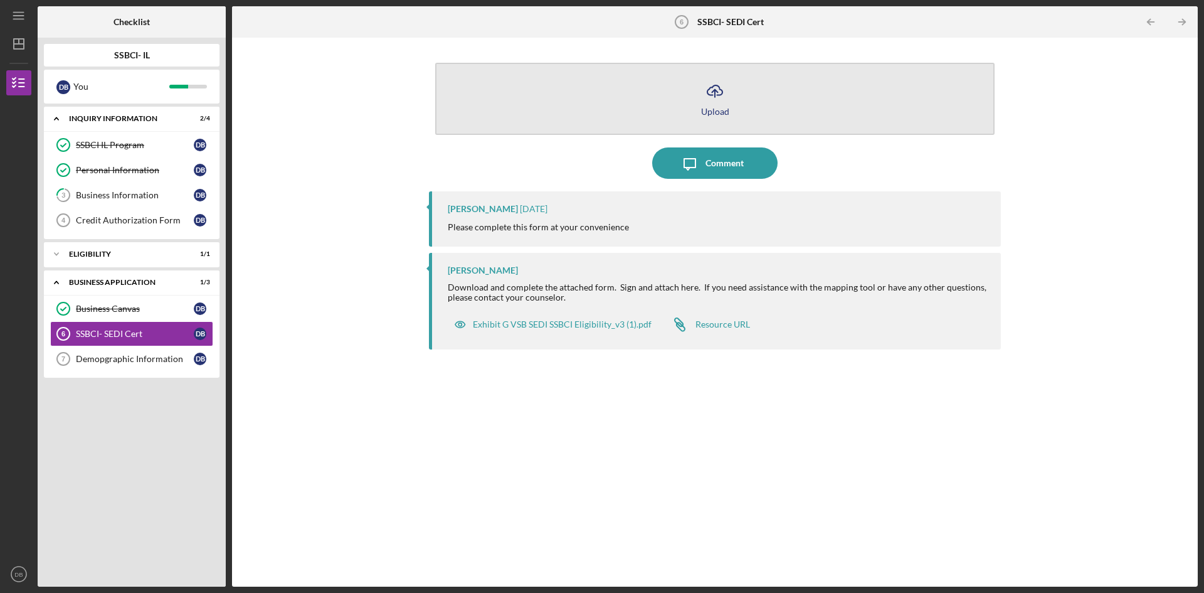
click at [716, 107] on div "Upload" at bounding box center [715, 111] width 28 height 9
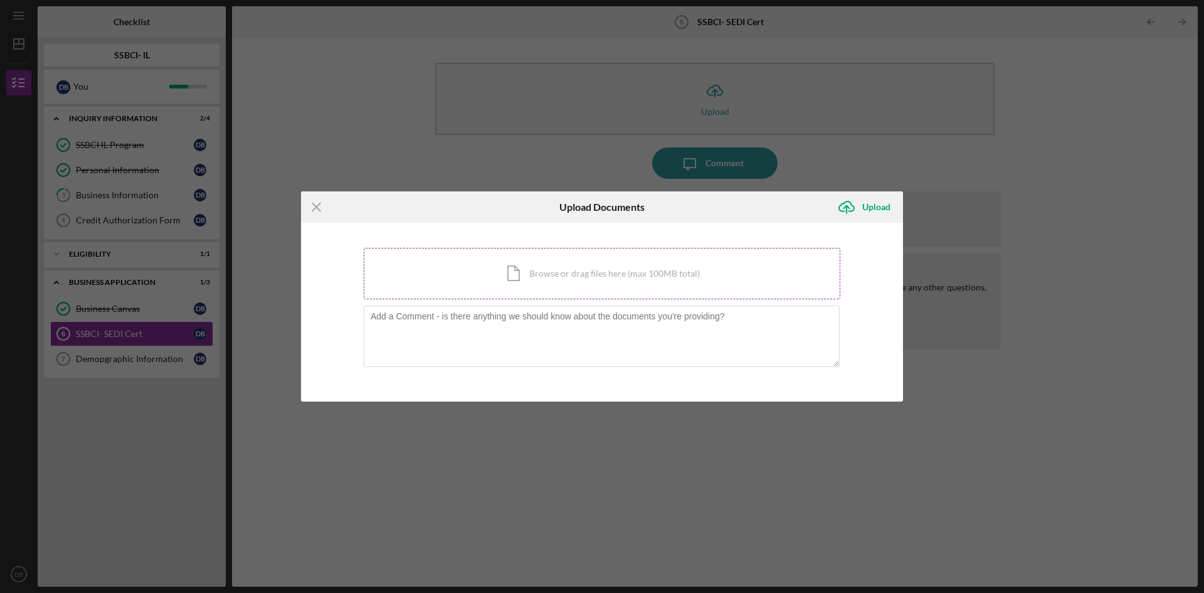
click at [529, 273] on div "Icon/Document Browse or drag files here (max 100MB total) Tap to choose files o…" at bounding box center [602, 273] width 477 height 51
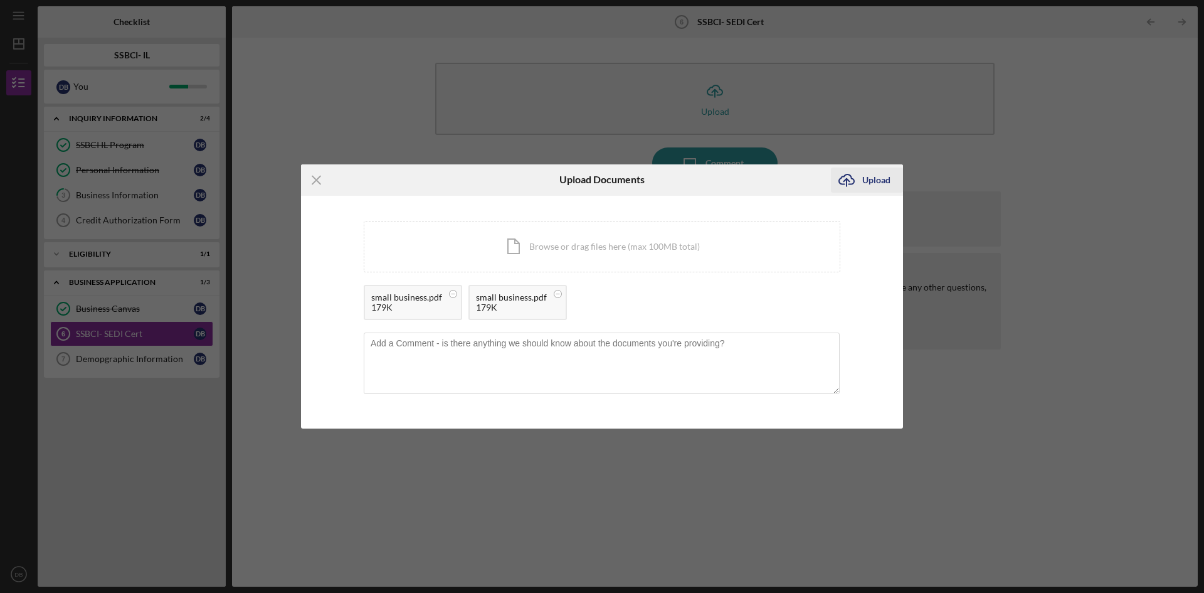
click at [877, 181] on div "Upload" at bounding box center [876, 179] width 28 height 25
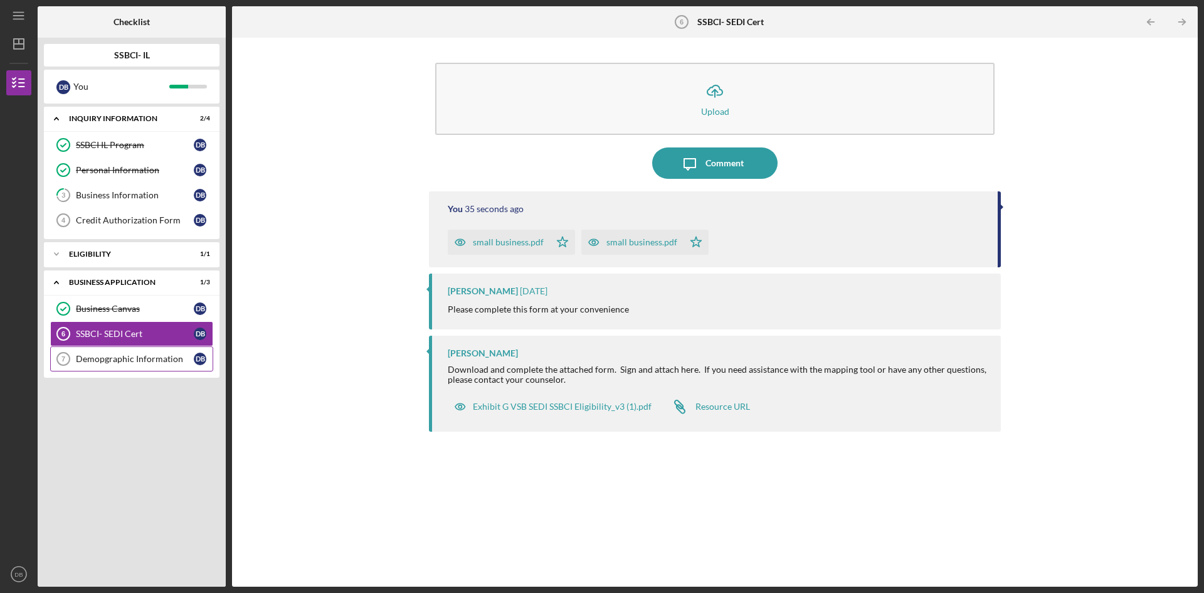
click at [114, 357] on div "Demopgraphic Information" at bounding box center [135, 359] width 118 height 10
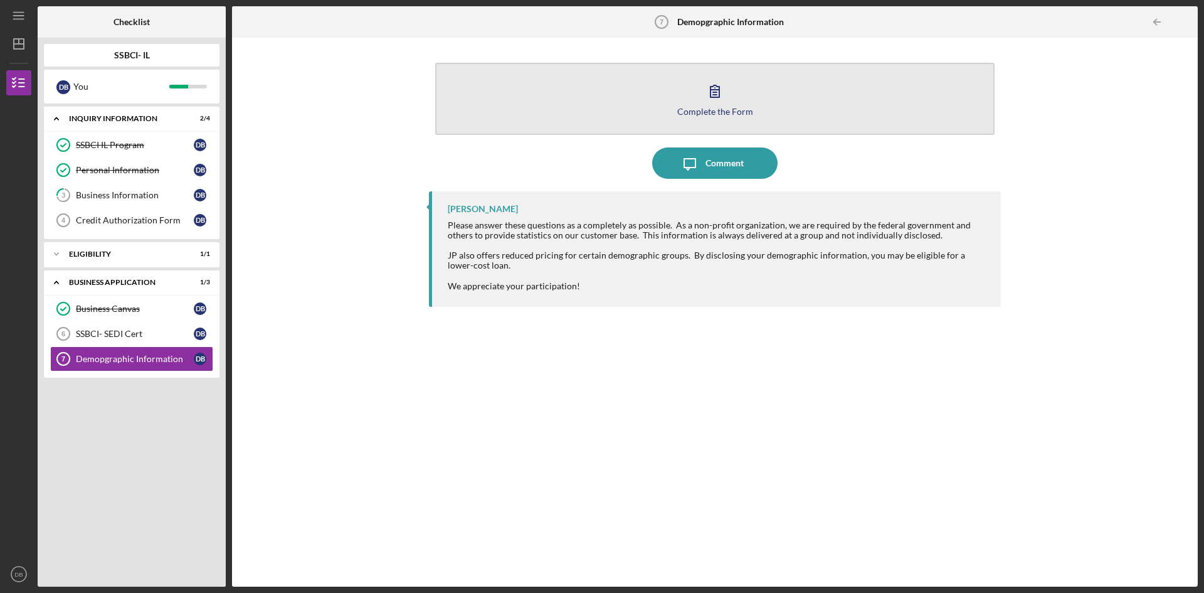
click at [719, 108] on div "Complete the Form" at bounding box center [715, 111] width 76 height 9
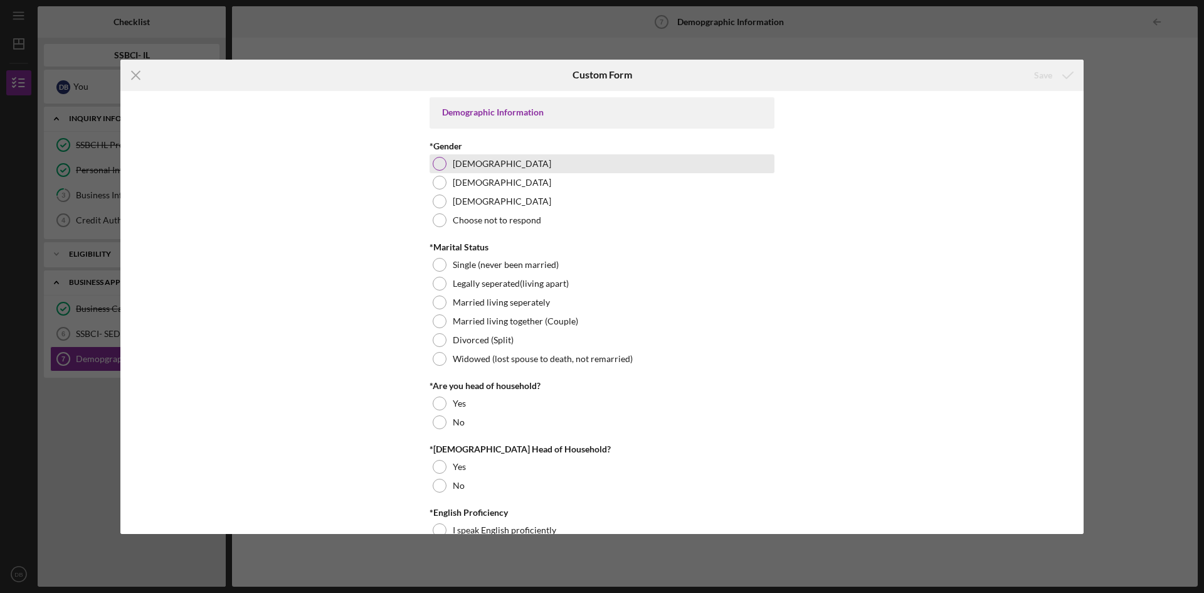
click at [437, 162] on div at bounding box center [440, 164] width 14 height 14
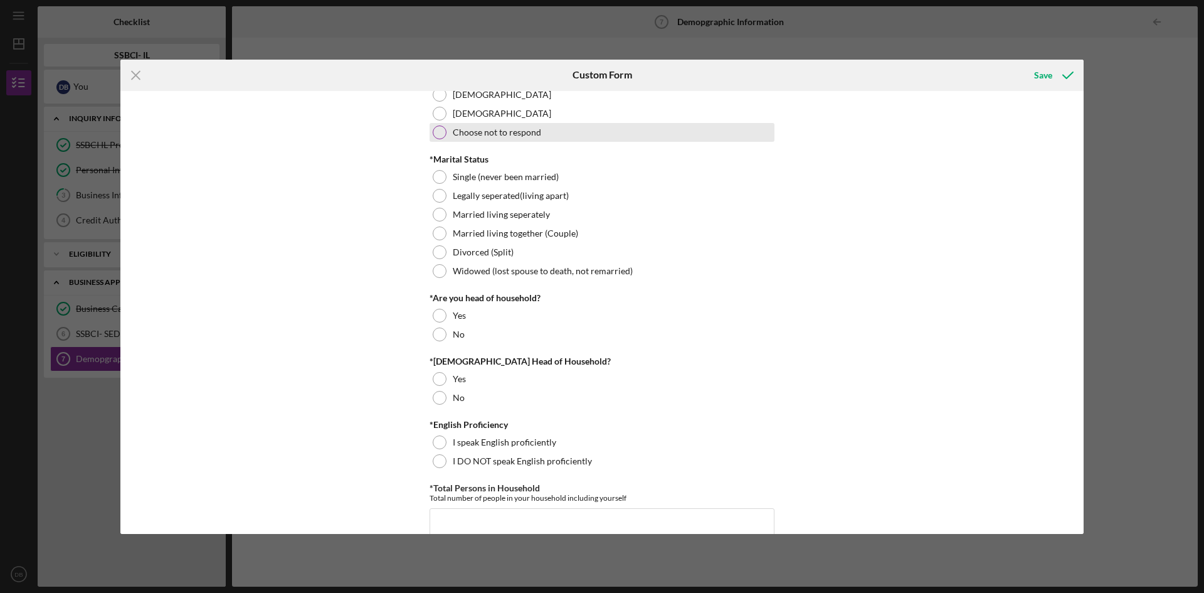
scroll to position [125, 0]
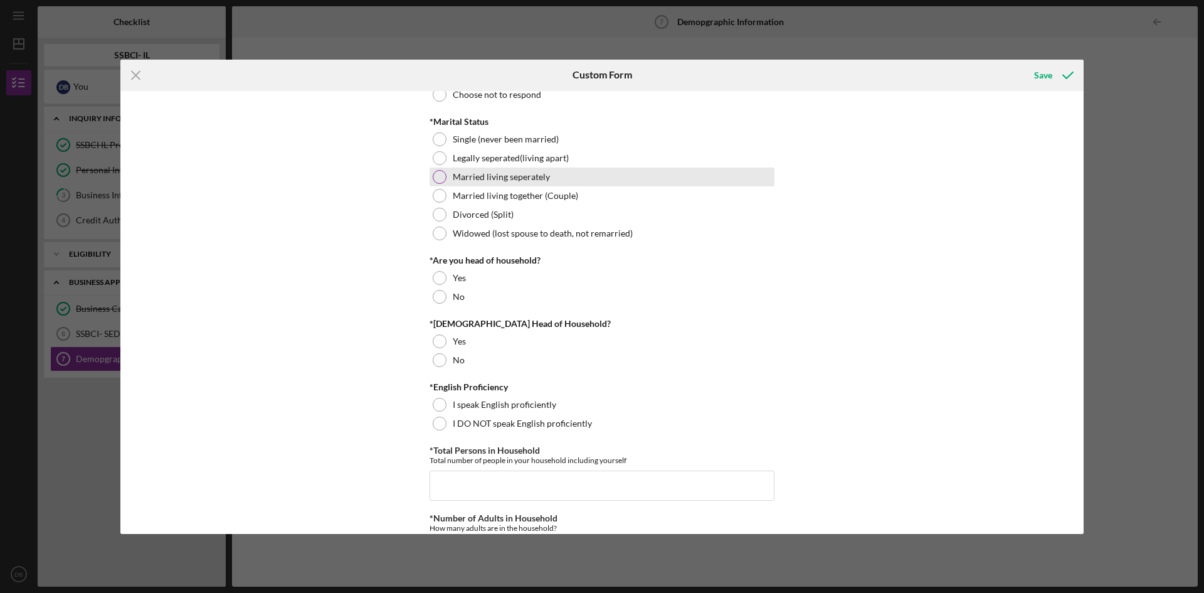
click at [443, 175] on div at bounding box center [440, 177] width 14 height 14
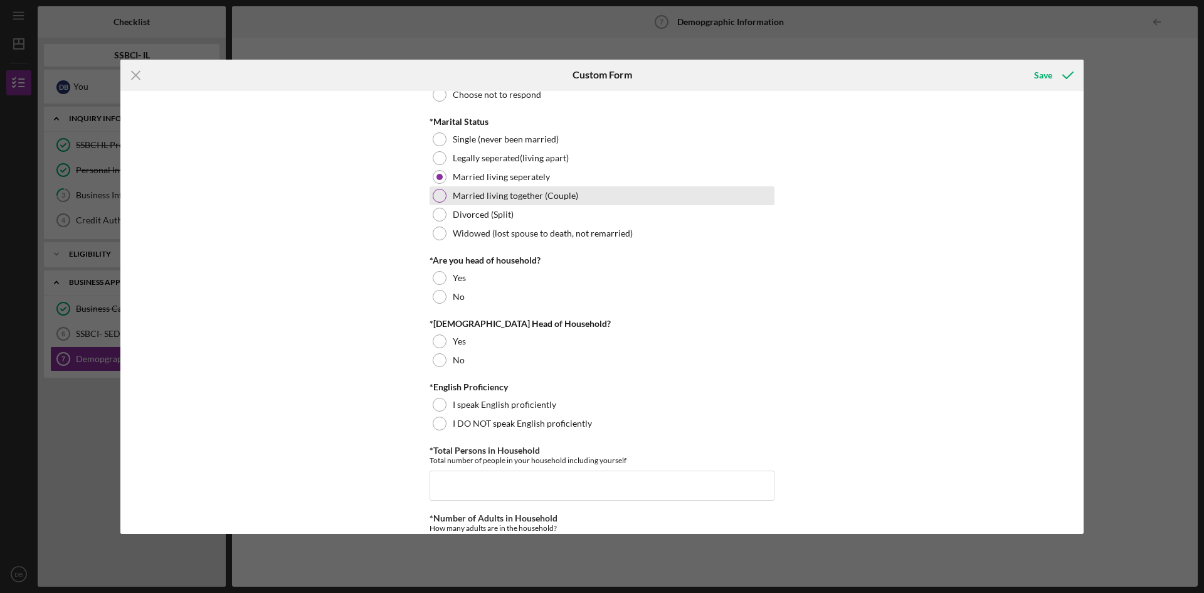
click at [440, 193] on div at bounding box center [440, 196] width 14 height 14
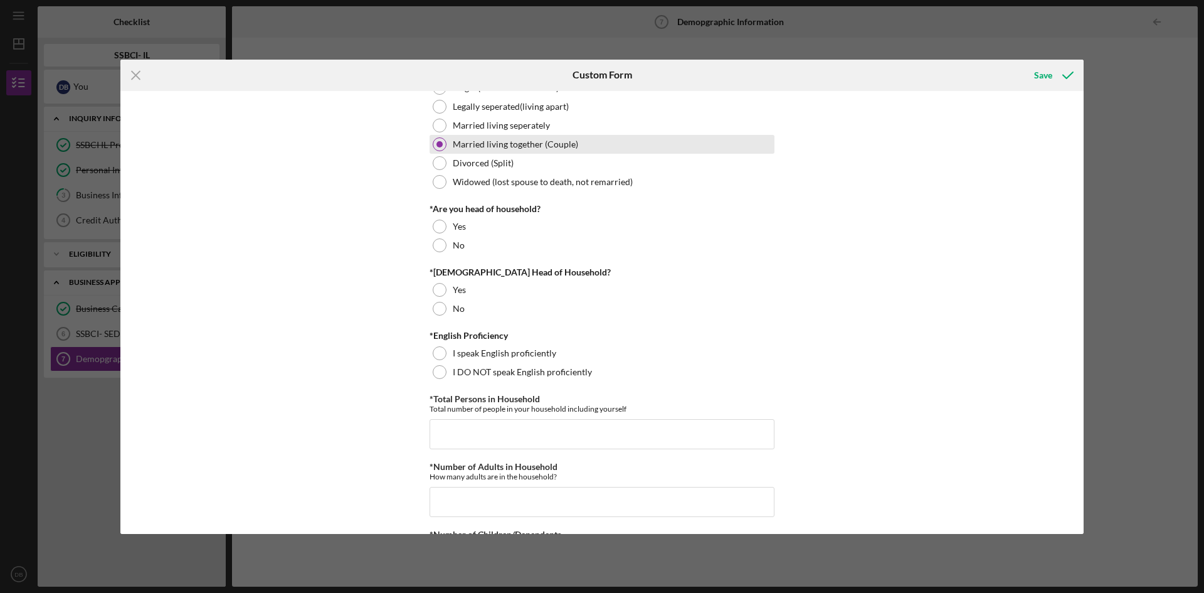
scroll to position [251, 0]
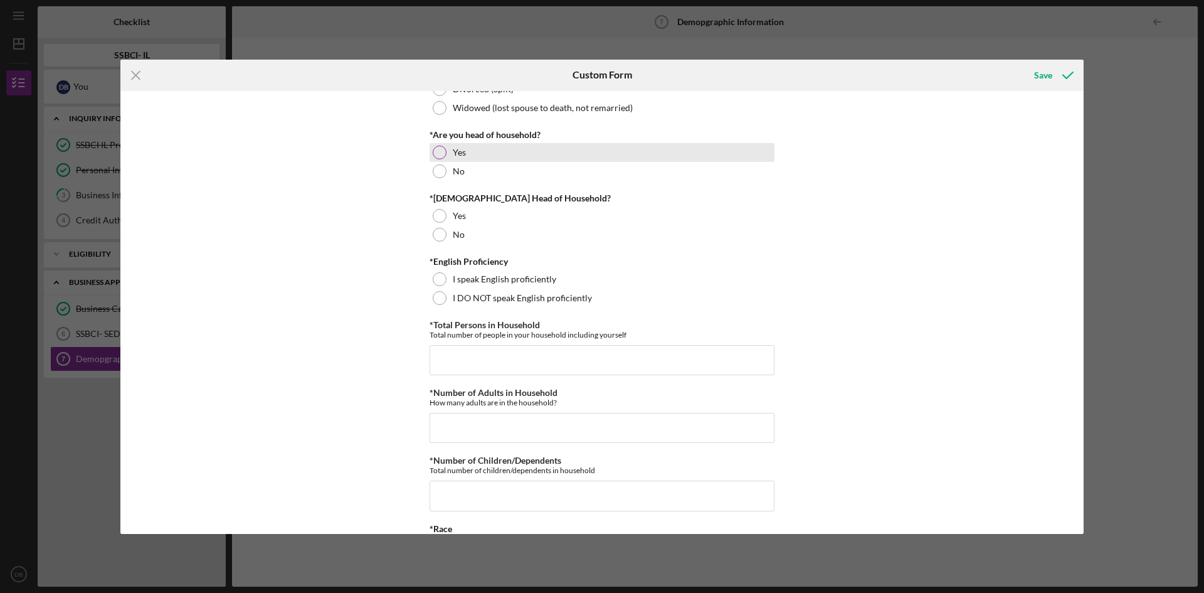
click at [438, 153] on div at bounding box center [440, 153] width 14 height 14
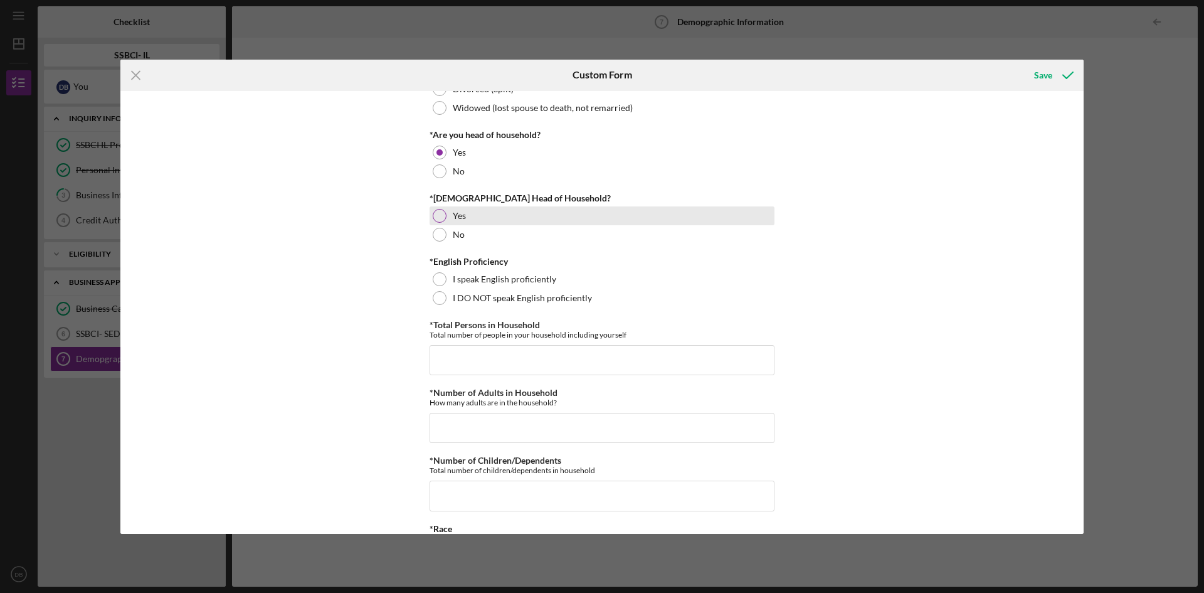
click at [437, 215] on div at bounding box center [440, 216] width 14 height 14
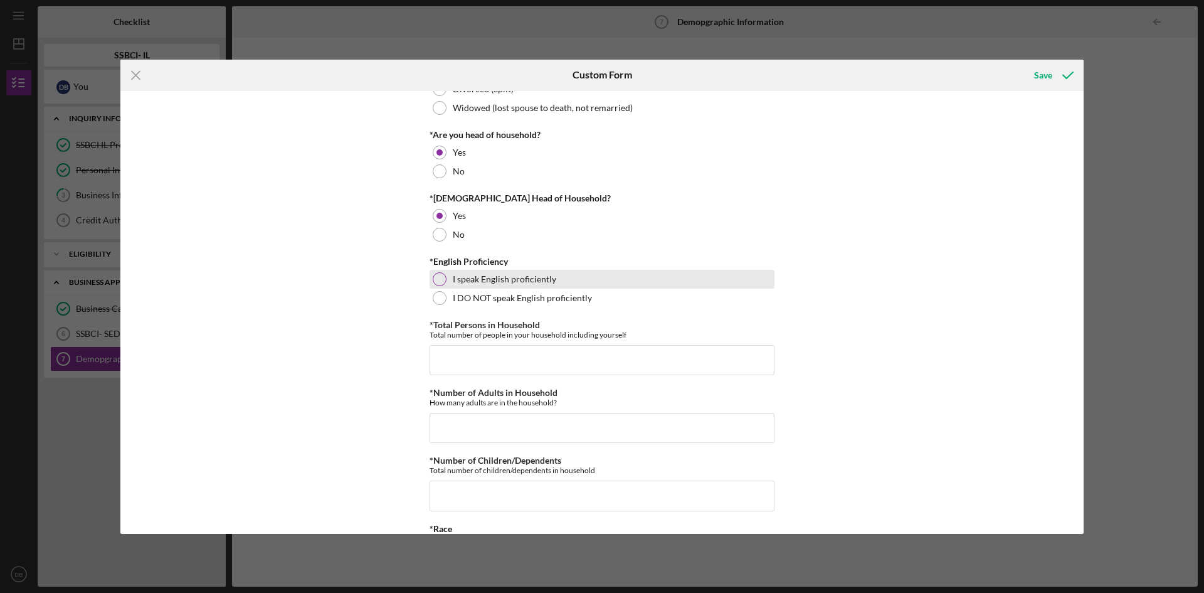
click at [439, 272] on div at bounding box center [440, 279] width 14 height 14
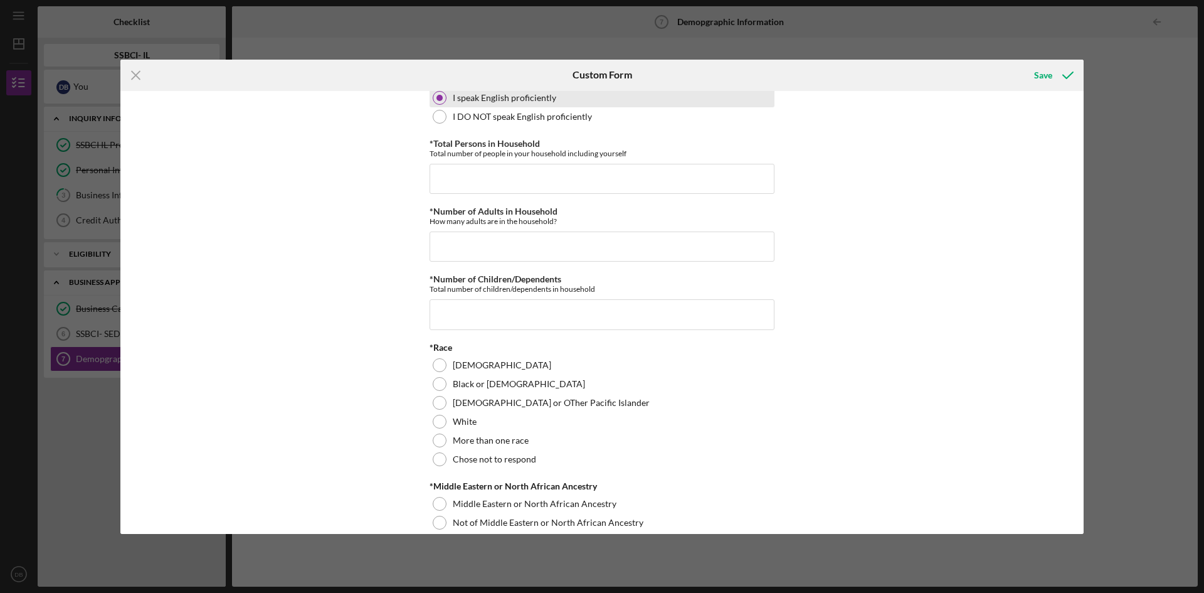
scroll to position [439, 0]
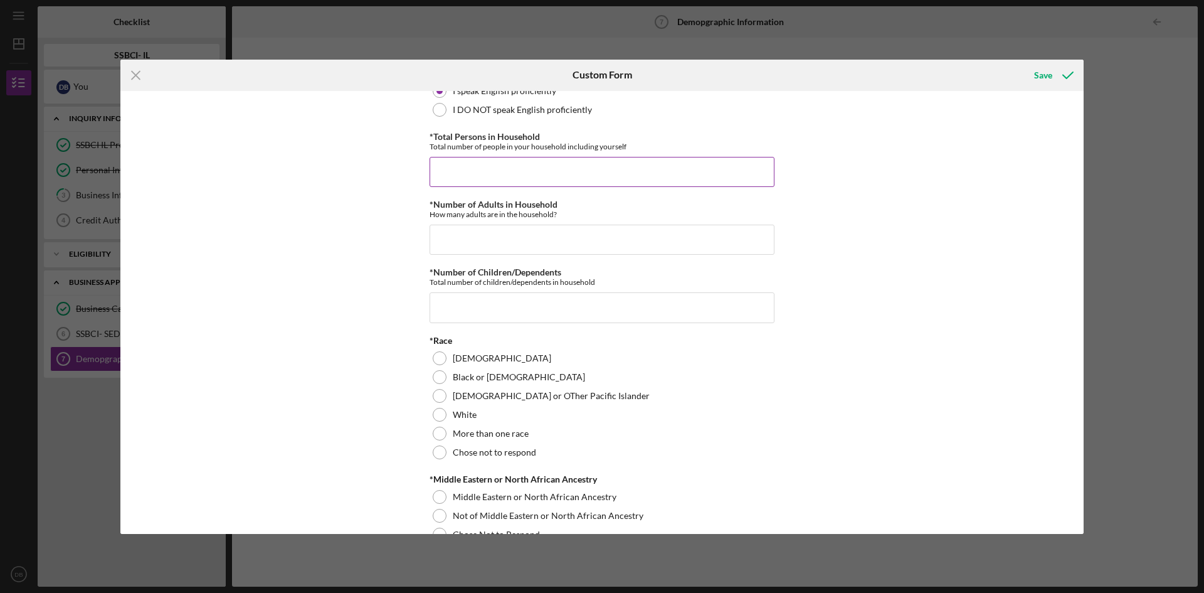
click at [473, 181] on input "*Total Persons in Household" at bounding box center [602, 172] width 345 height 30
type input "2"
click at [479, 243] on input "*Number of Adults in Household" at bounding box center [602, 240] width 345 height 30
type input "2"
click at [474, 314] on input "*Number of Children/Dependents" at bounding box center [602, 307] width 345 height 30
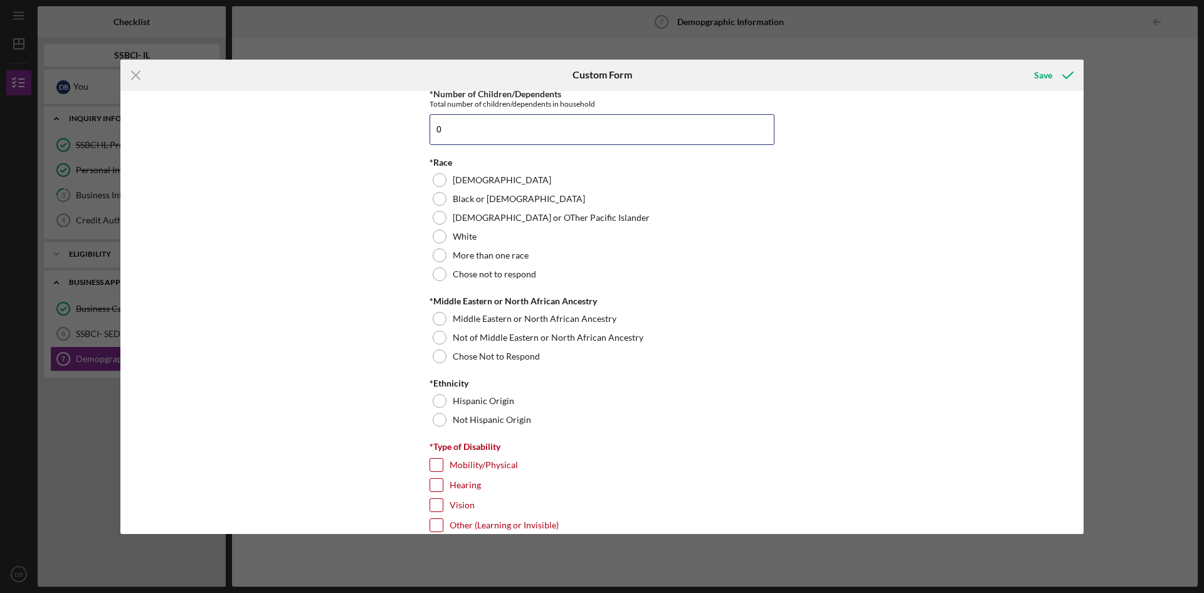
scroll to position [627, 0]
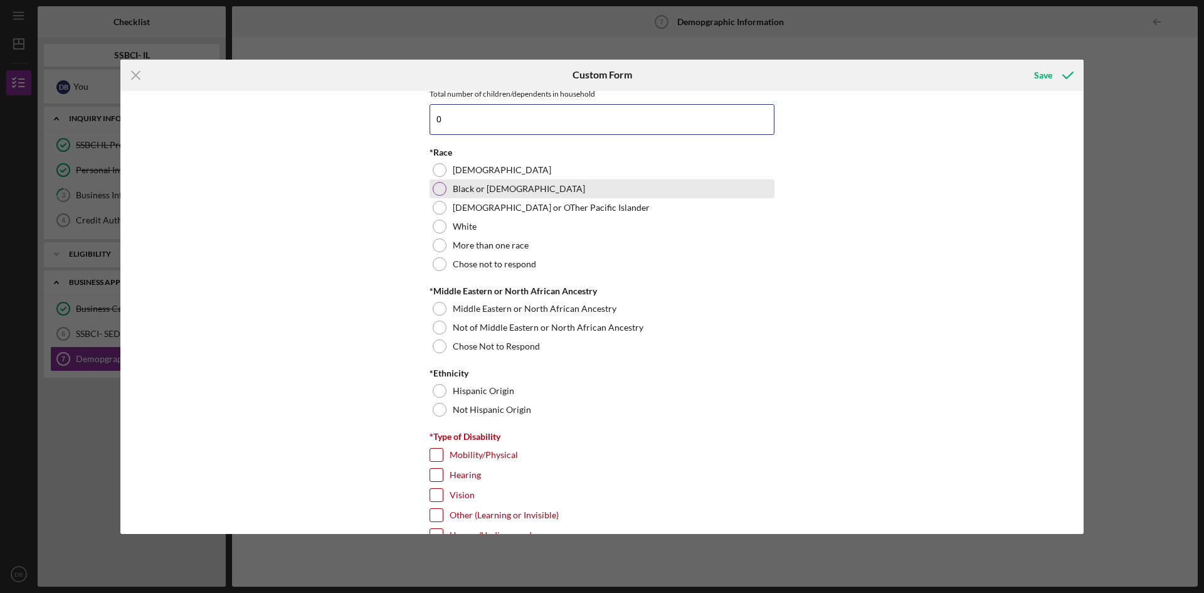
type input "0"
click at [442, 188] on div at bounding box center [440, 189] width 14 height 14
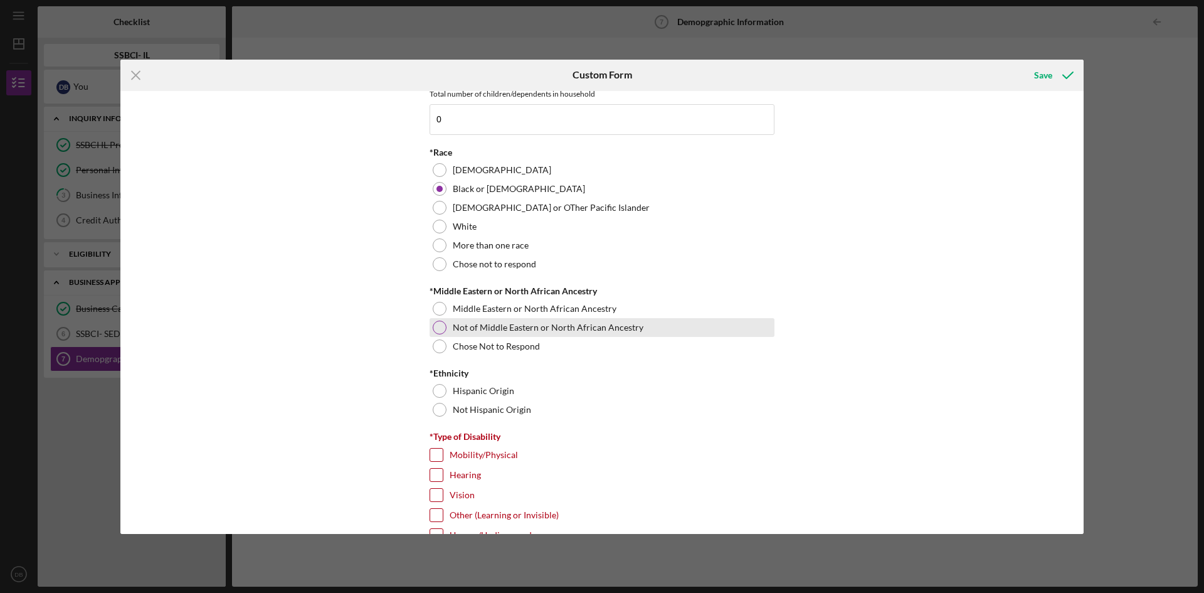
click at [436, 334] on div at bounding box center [440, 328] width 14 height 14
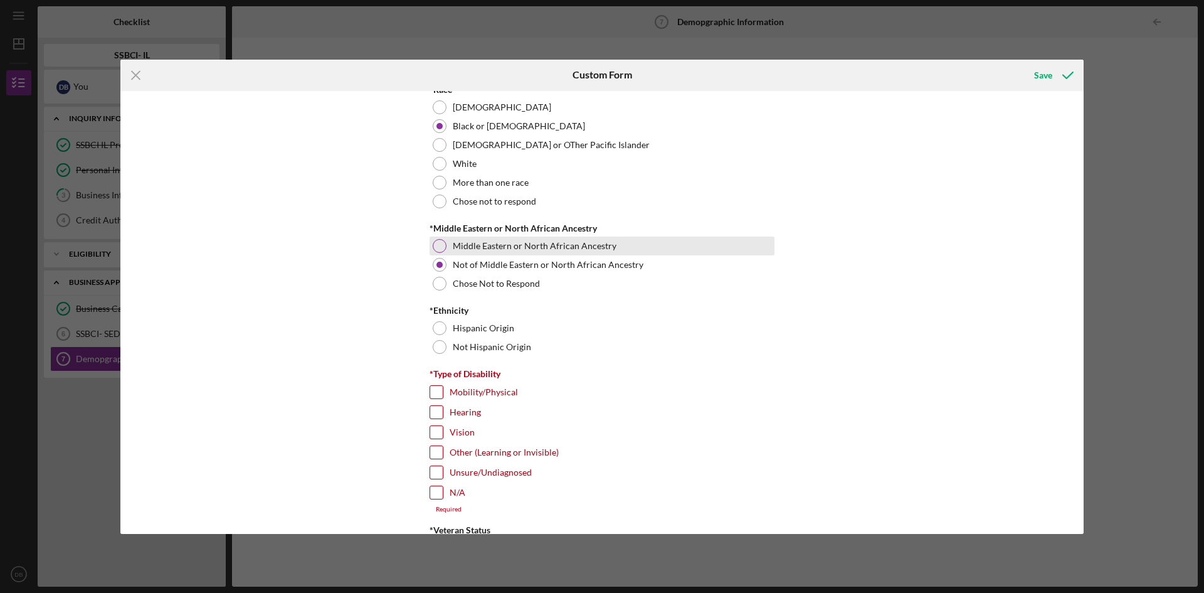
click at [437, 248] on div at bounding box center [440, 246] width 14 height 14
drag, startPoint x: 436, startPoint y: 345, endPoint x: 452, endPoint y: 359, distance: 20.9
click at [435, 348] on div at bounding box center [440, 347] width 14 height 14
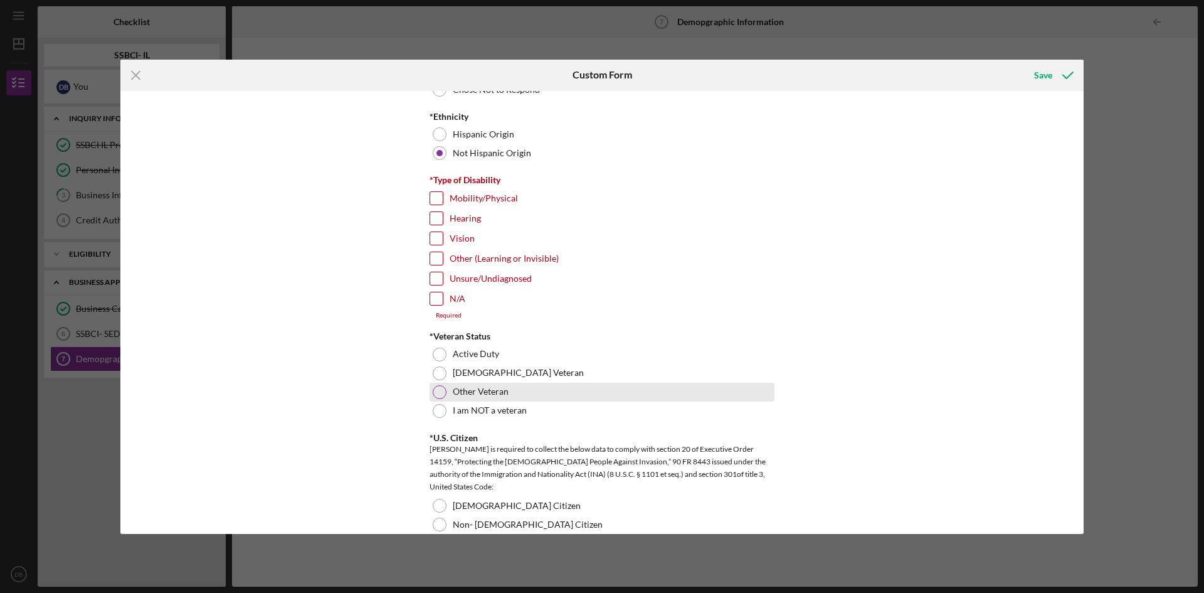
scroll to position [815, 0]
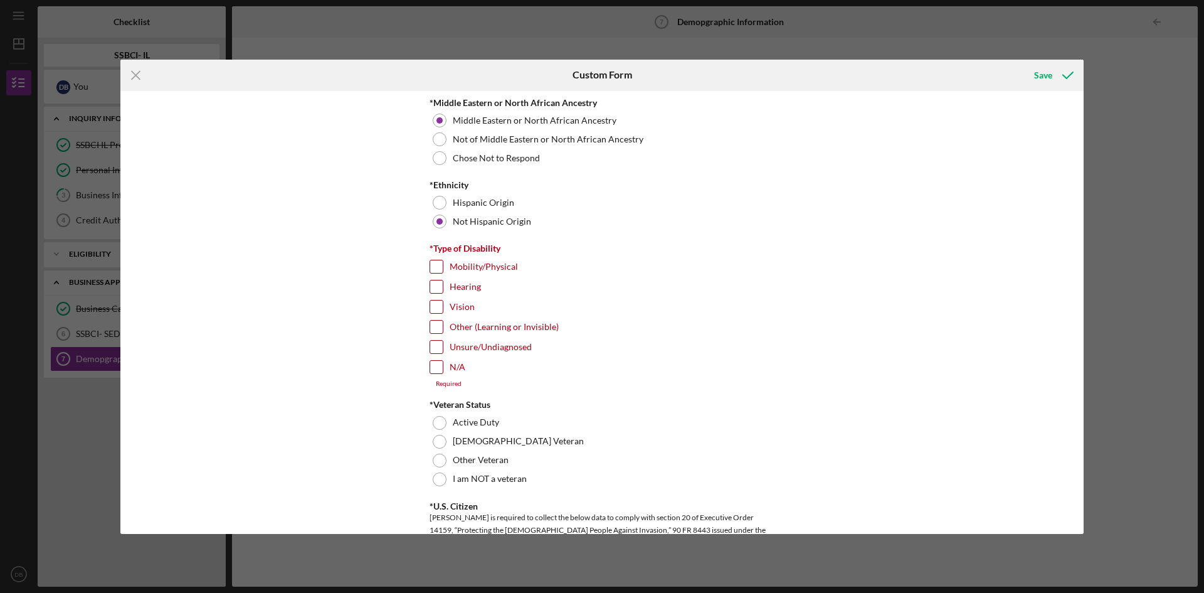
click at [440, 368] on div at bounding box center [437, 367] width 14 height 14
click at [437, 371] on input "N/A" at bounding box center [436, 367] width 13 height 13
checkbox input "true"
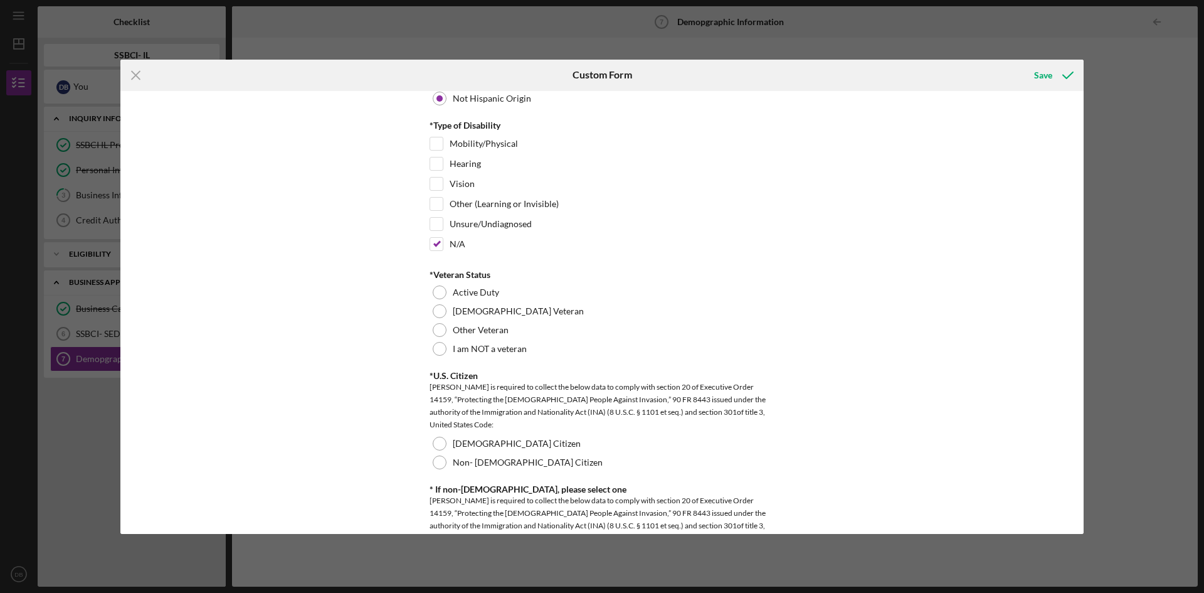
scroll to position [941, 0]
click at [437, 351] on div at bounding box center [440, 346] width 14 height 14
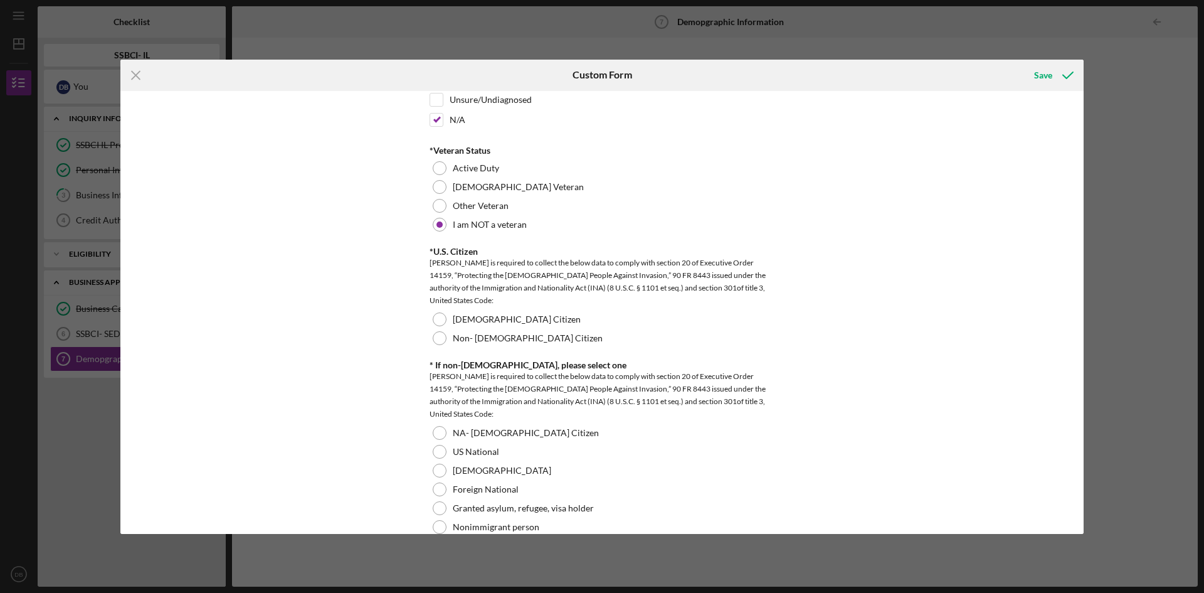
scroll to position [1129, 0]
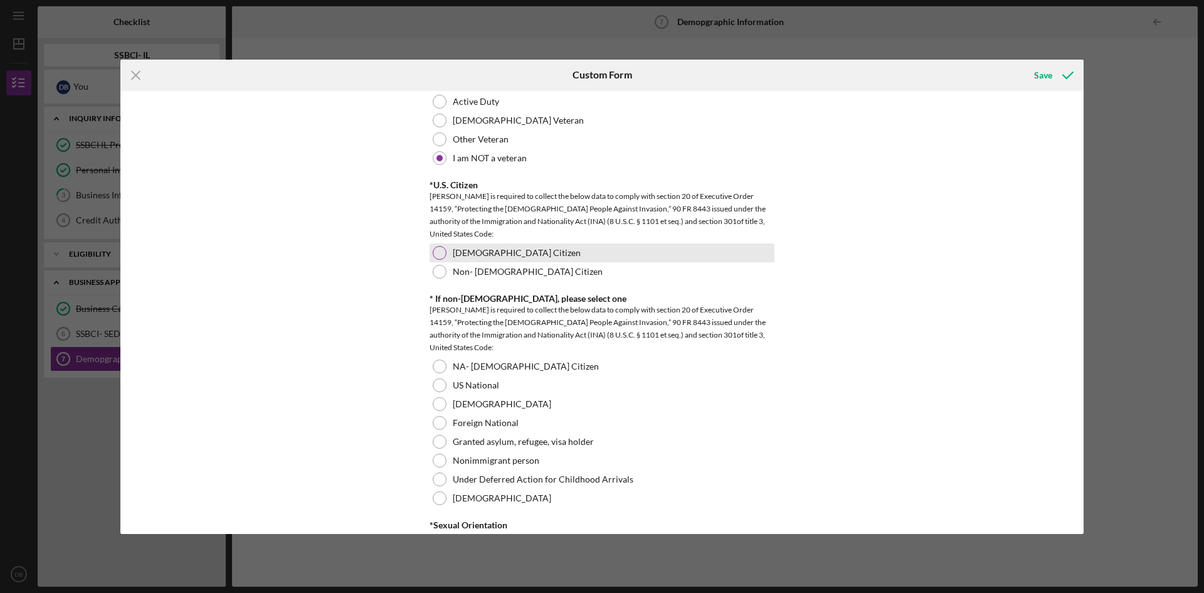
click at [438, 252] on div at bounding box center [440, 253] width 14 height 14
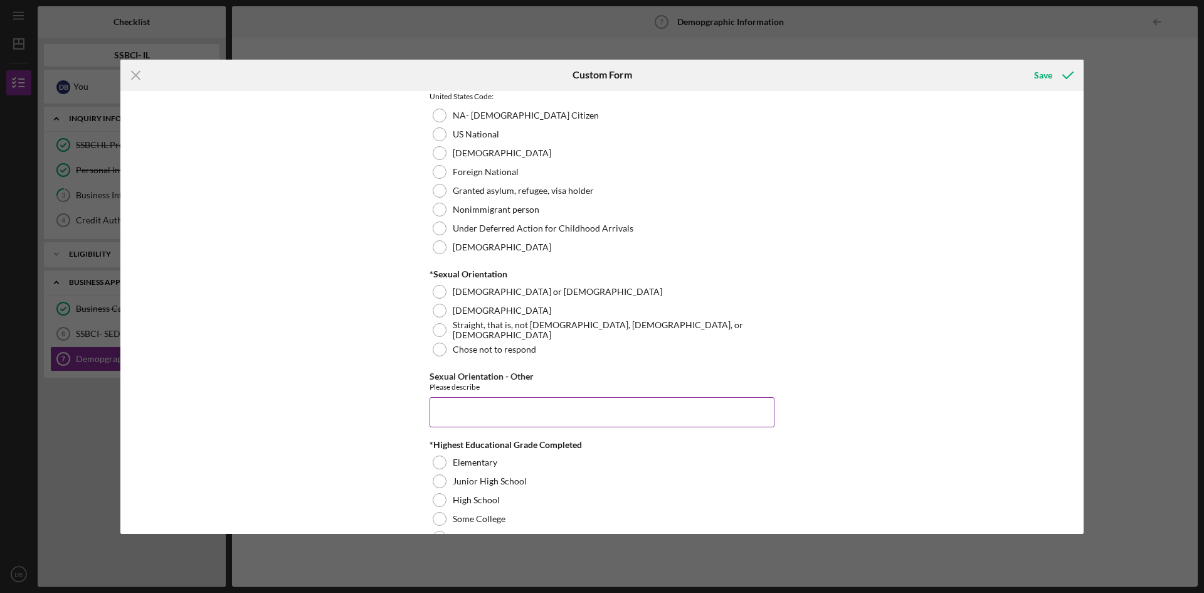
scroll to position [1317, 0]
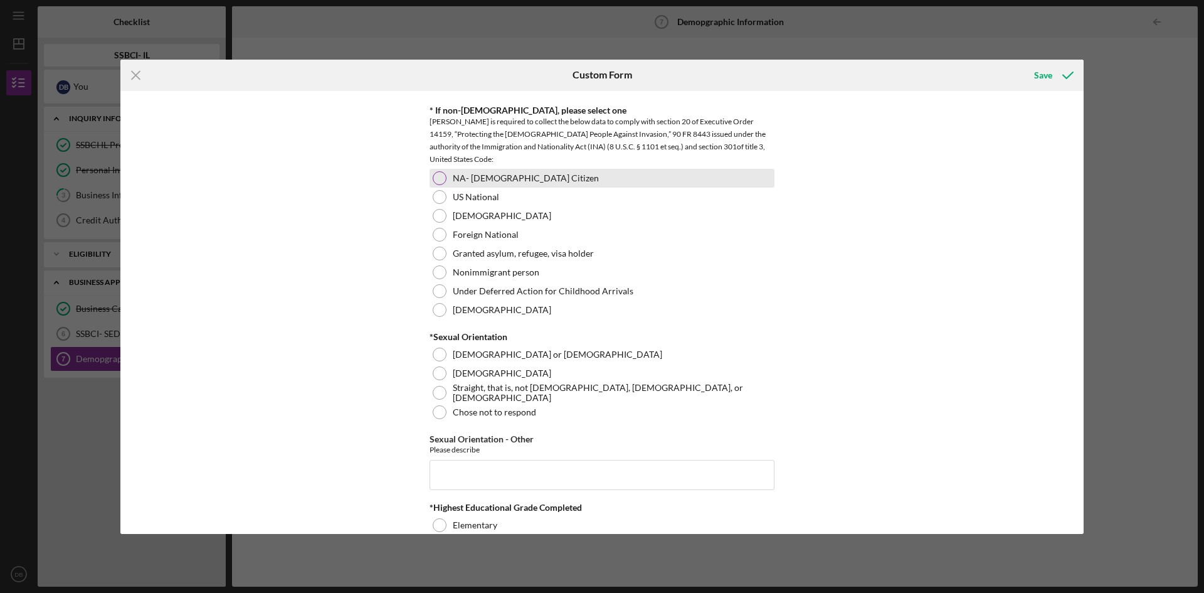
click at [438, 177] on div at bounding box center [440, 178] width 14 height 14
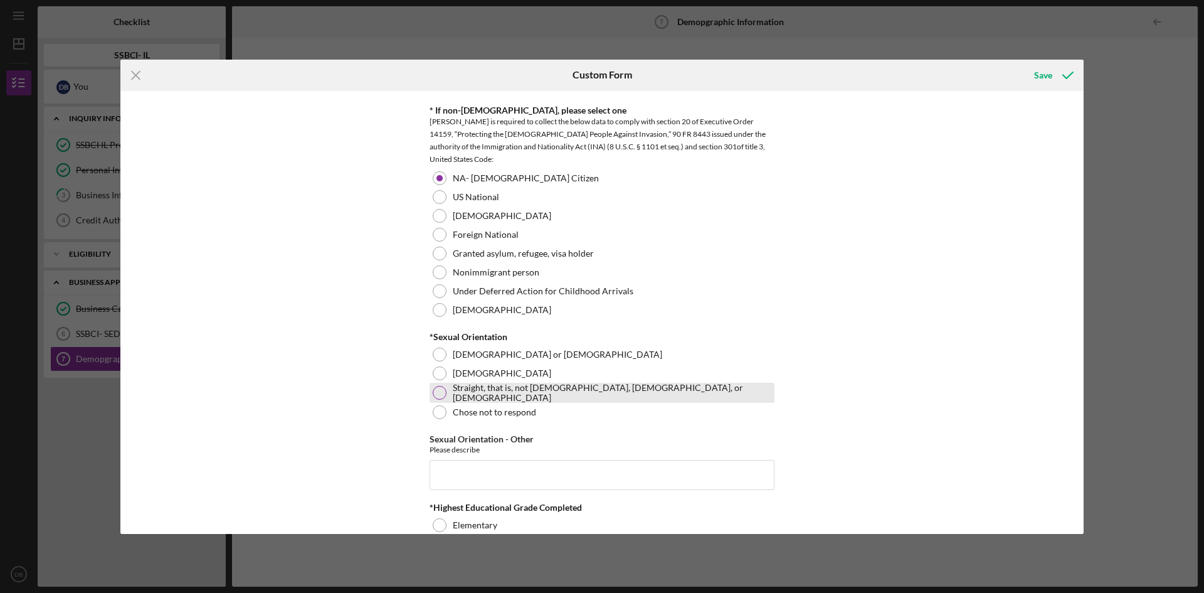
click at [437, 396] on div at bounding box center [440, 393] width 14 height 14
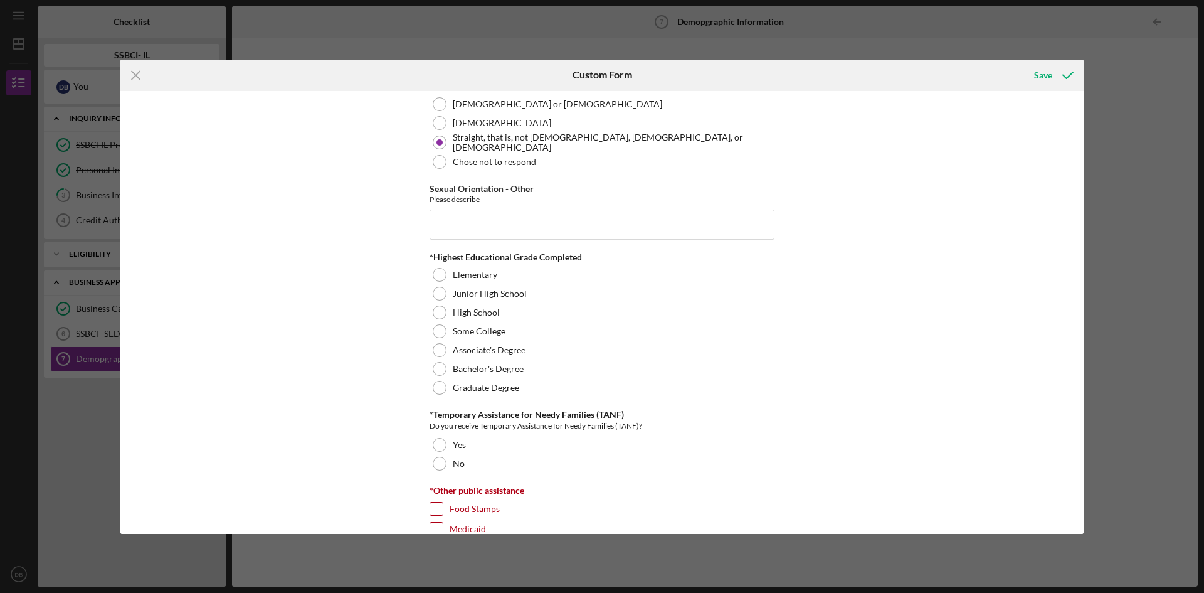
scroll to position [1568, 0]
click at [439, 386] on div at bounding box center [440, 387] width 14 height 14
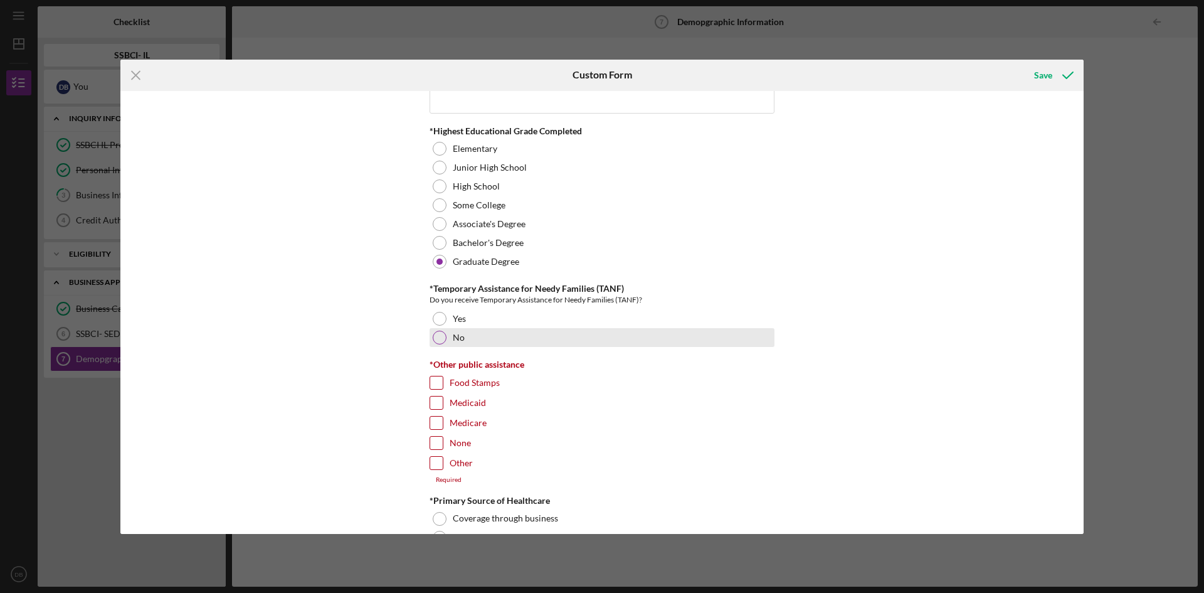
drag, startPoint x: 438, startPoint y: 341, endPoint x: 442, endPoint y: 358, distance: 18.1
click at [438, 342] on div at bounding box center [440, 338] width 14 height 14
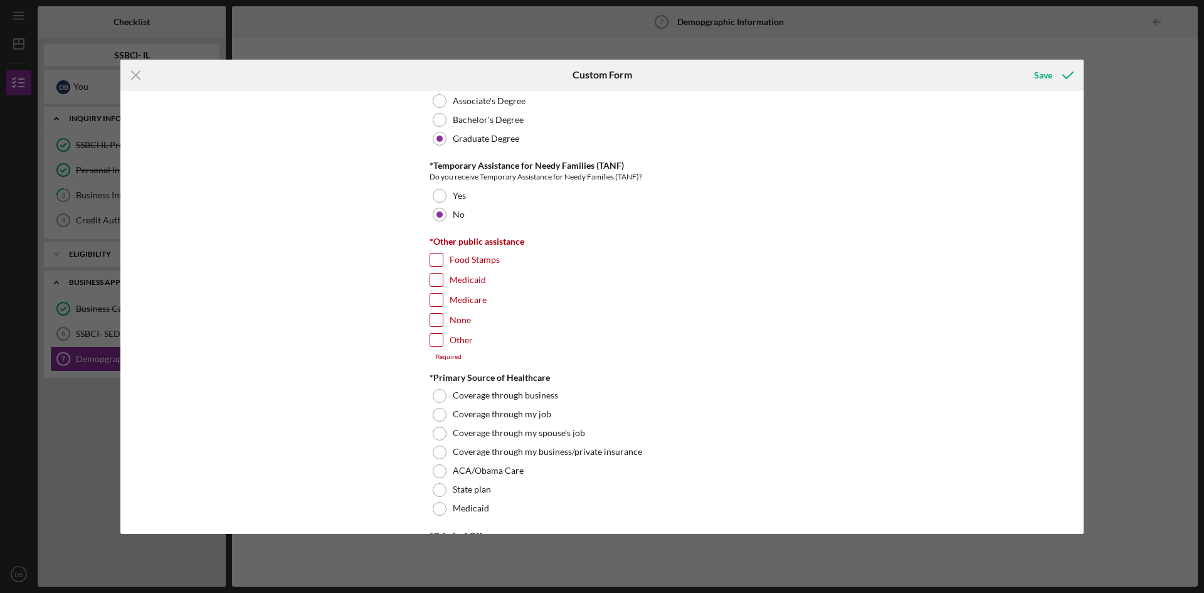
scroll to position [1819, 0]
click at [438, 319] on input "None" at bounding box center [436, 317] width 13 height 13
checkbox input "true"
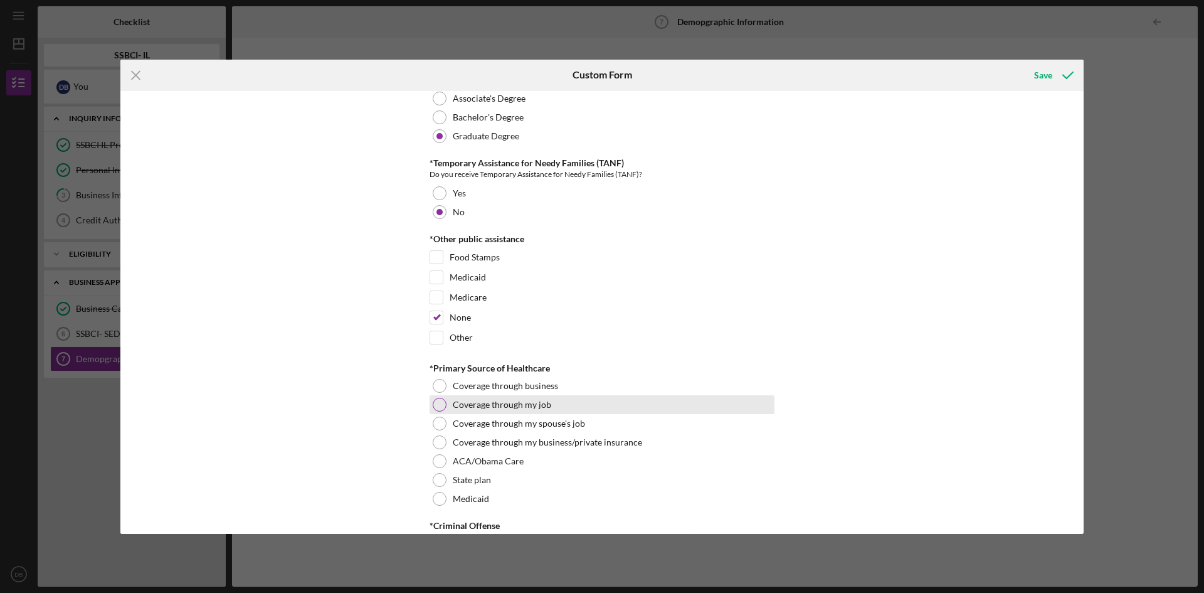
scroll to position [1944, 0]
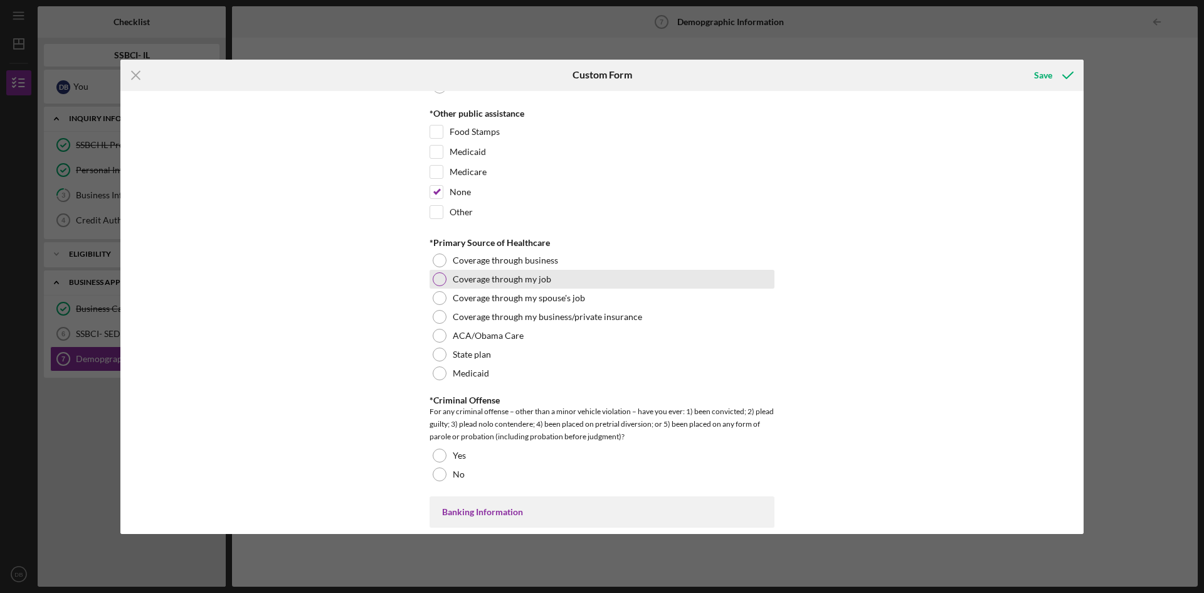
click at [433, 278] on div at bounding box center [440, 279] width 14 height 14
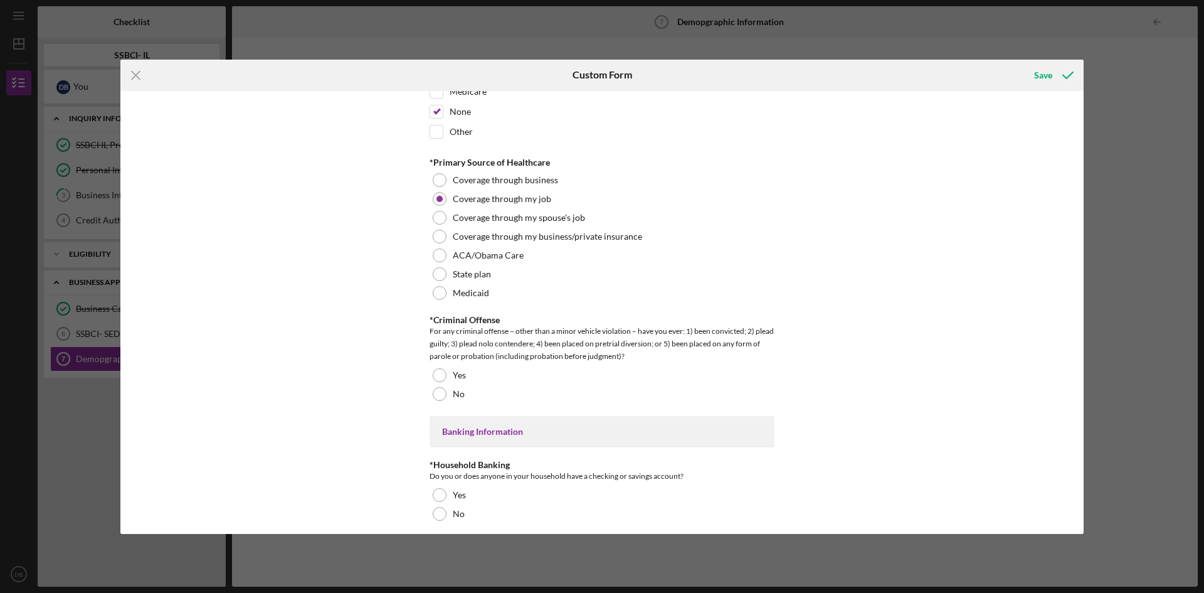
scroll to position [2133, 0]
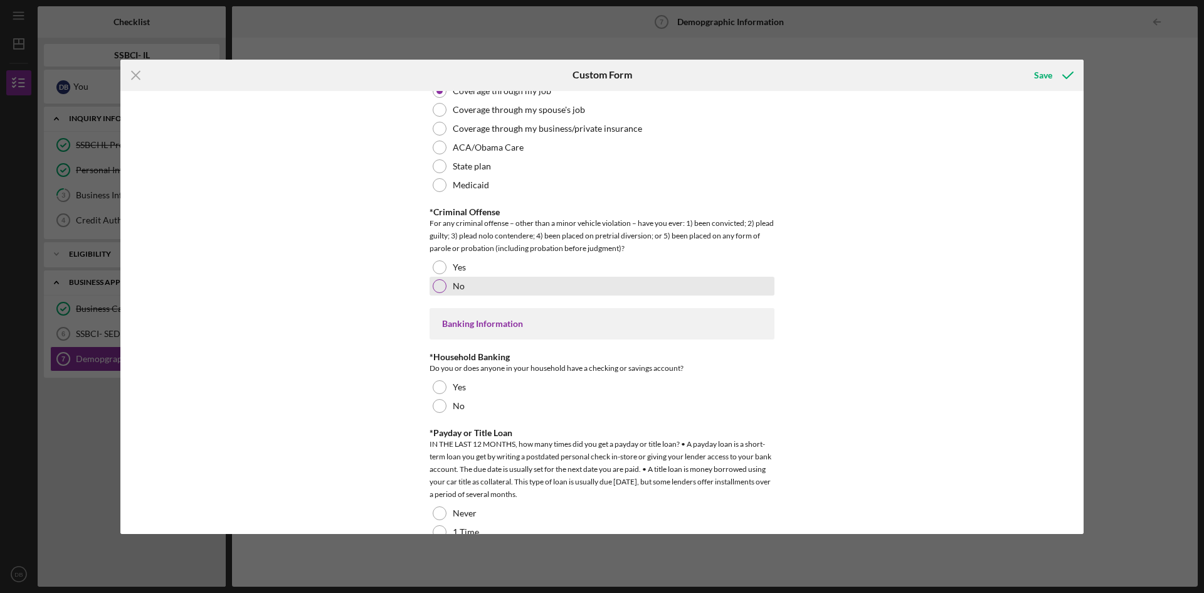
click at [434, 283] on div at bounding box center [440, 286] width 14 height 14
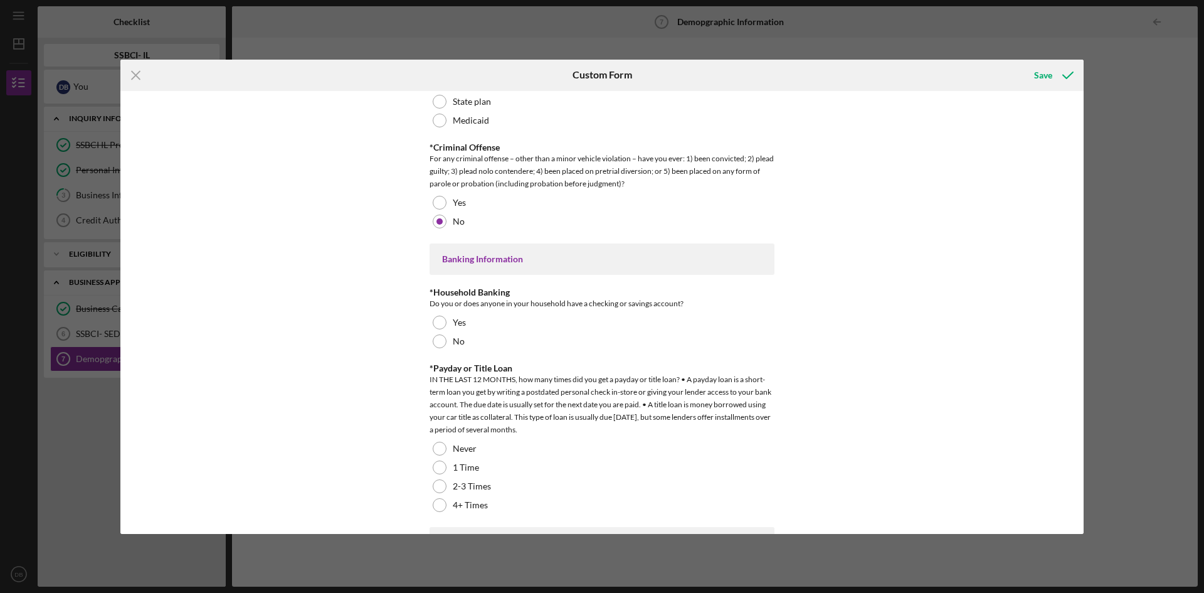
scroll to position [2258, 0]
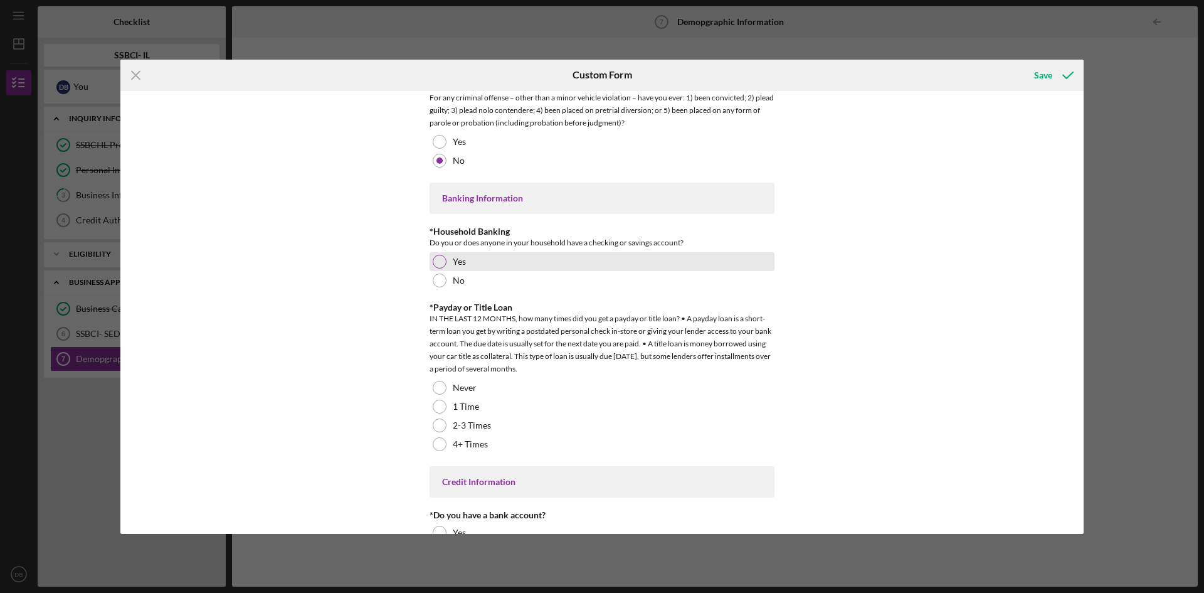
click at [433, 260] on div at bounding box center [440, 262] width 14 height 14
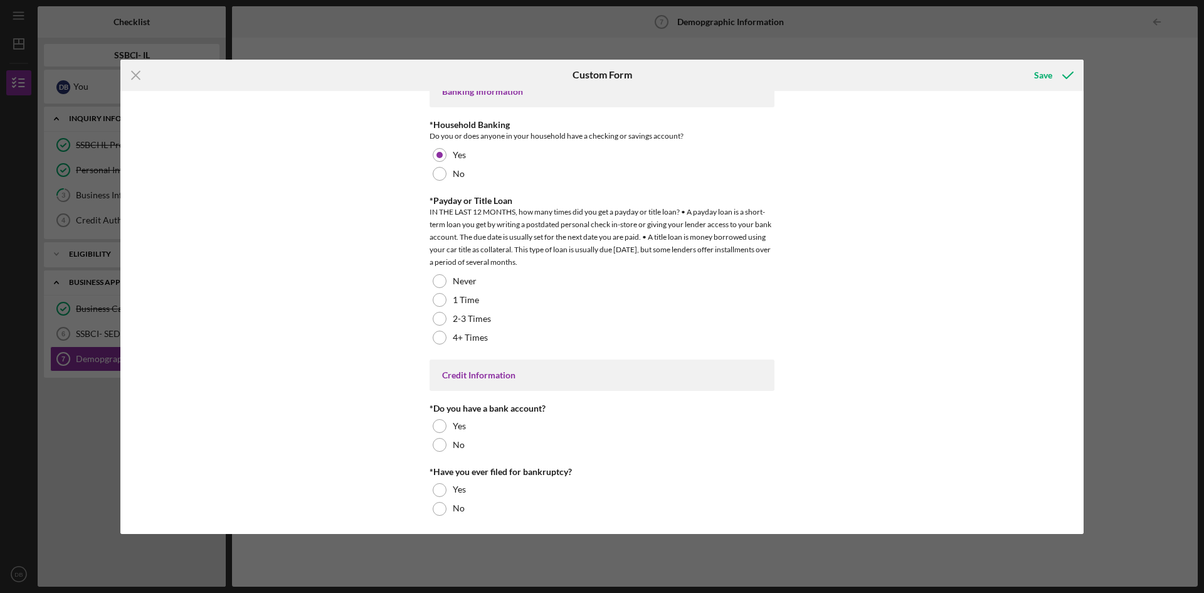
scroll to position [2366, 0]
click at [437, 296] on div at bounding box center [440, 299] width 14 height 14
click at [437, 423] on div at bounding box center [440, 425] width 14 height 14
click at [445, 505] on div "No" at bounding box center [602, 507] width 345 height 19
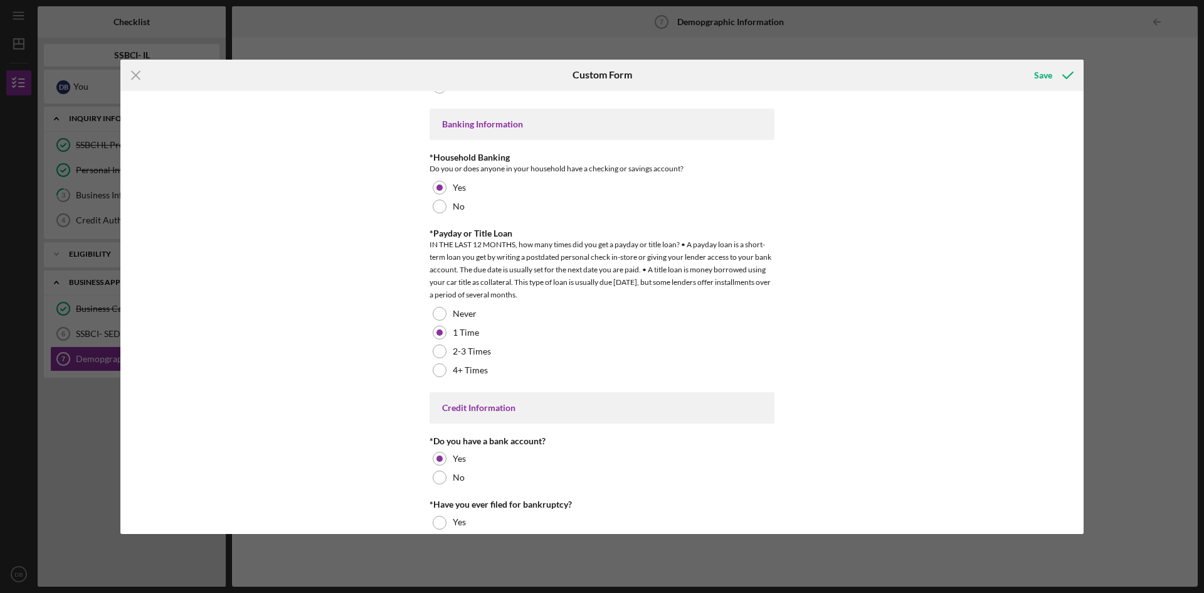
scroll to position [2241, 0]
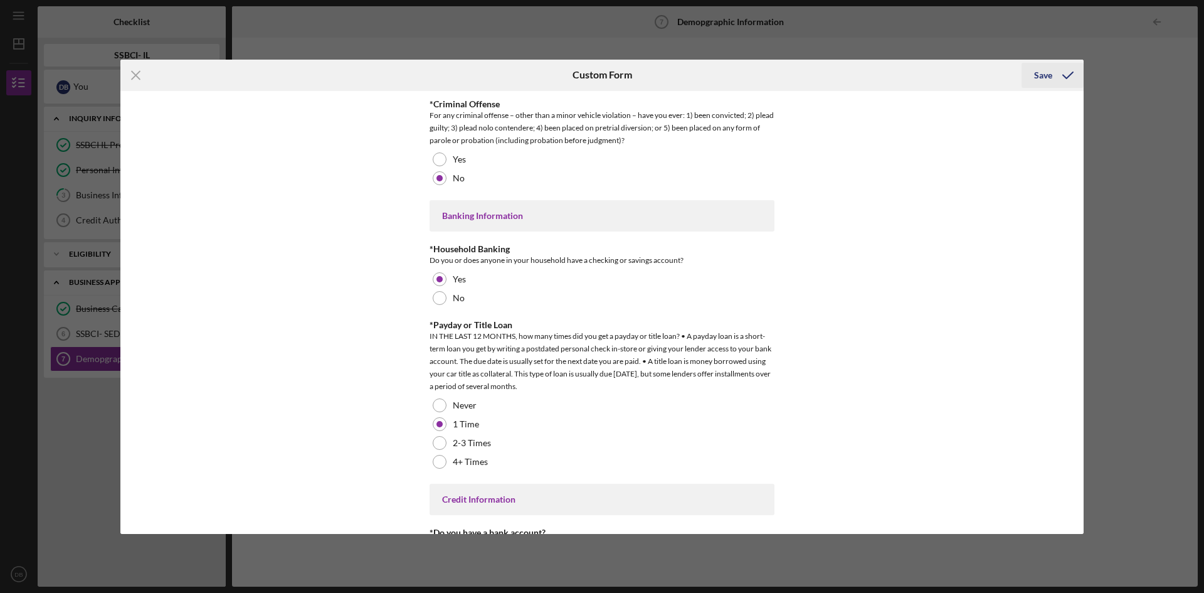
click at [1038, 76] on div "Save" at bounding box center [1043, 75] width 18 height 25
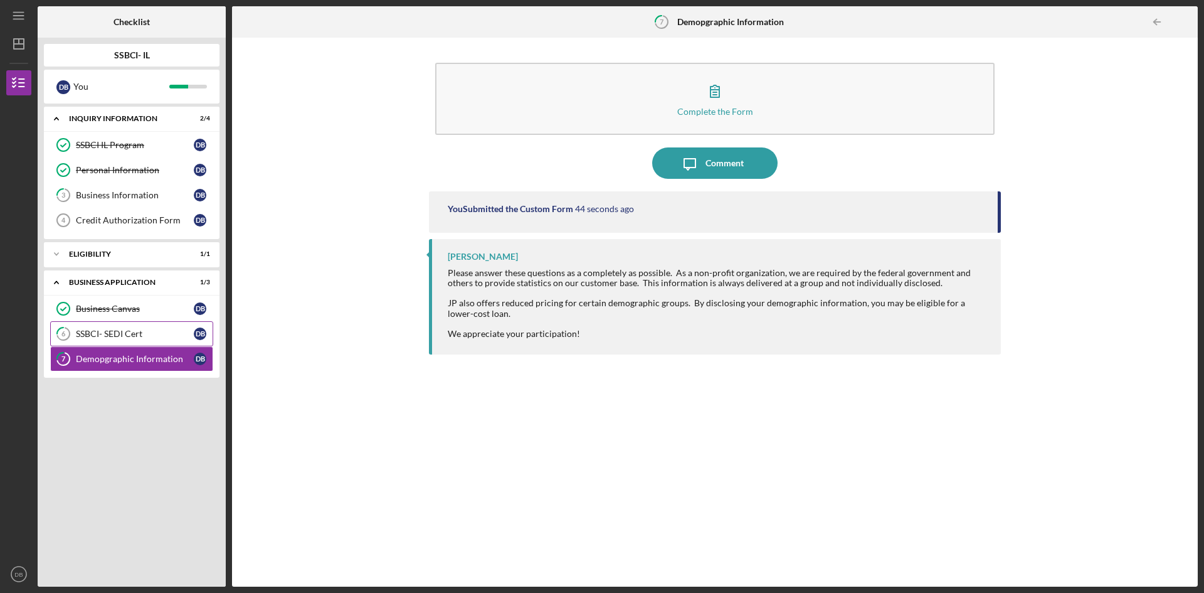
click at [93, 331] on div "SSBCI- SEDI Cert" at bounding box center [135, 334] width 118 height 10
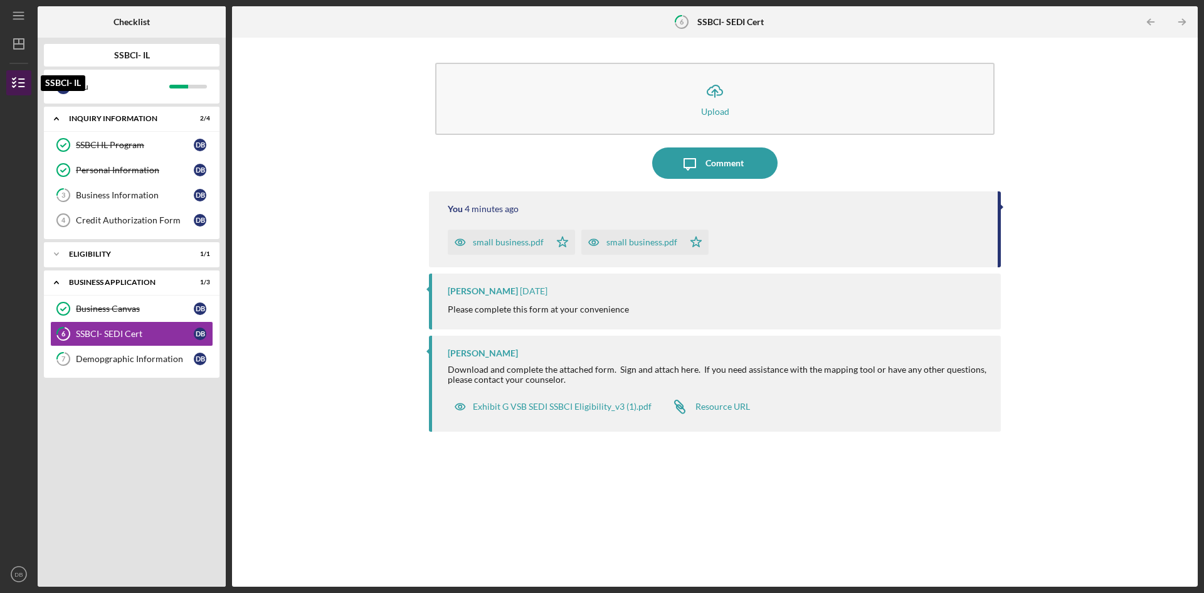
click at [13, 78] on icon "button" at bounding box center [18, 82] width 31 height 31
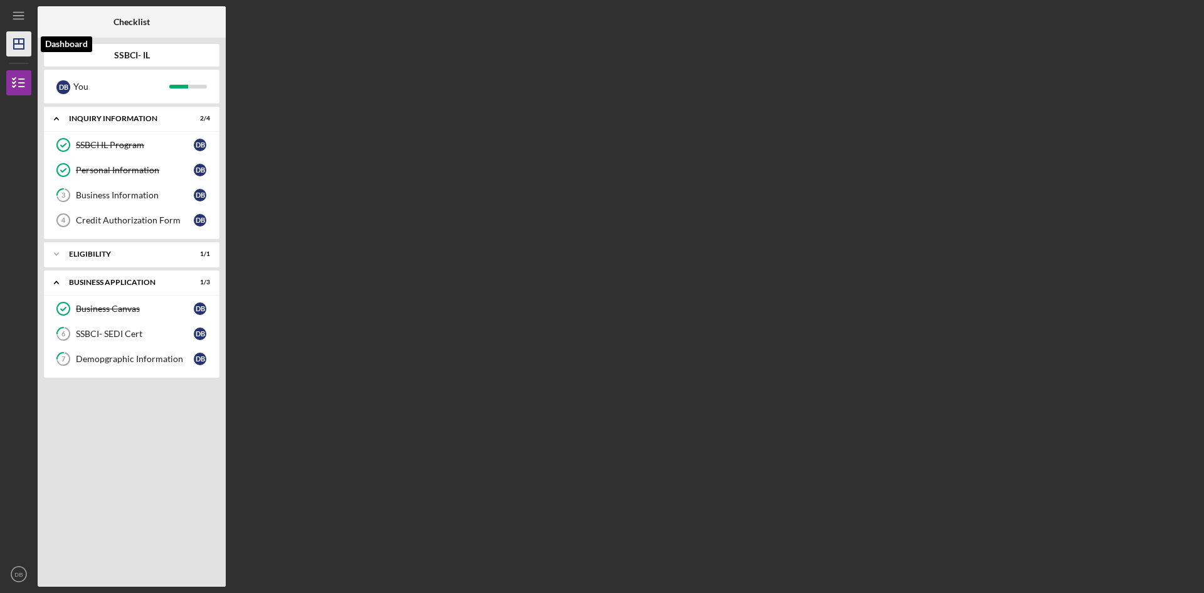
click at [23, 43] on icon "Icon/Dashboard" at bounding box center [18, 43] width 31 height 31
